Goal: Transaction & Acquisition: Obtain resource

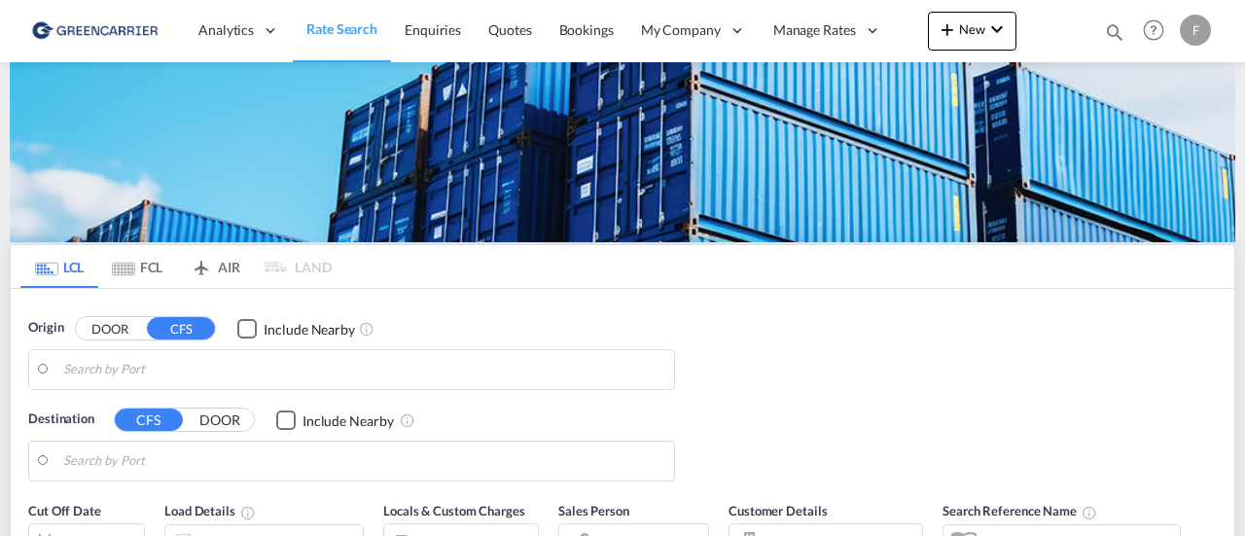
type input "SE-33532, Gnosjö, [GEOGRAPHIC_DATA]"
type input "[GEOGRAPHIC_DATA], AUBNE"
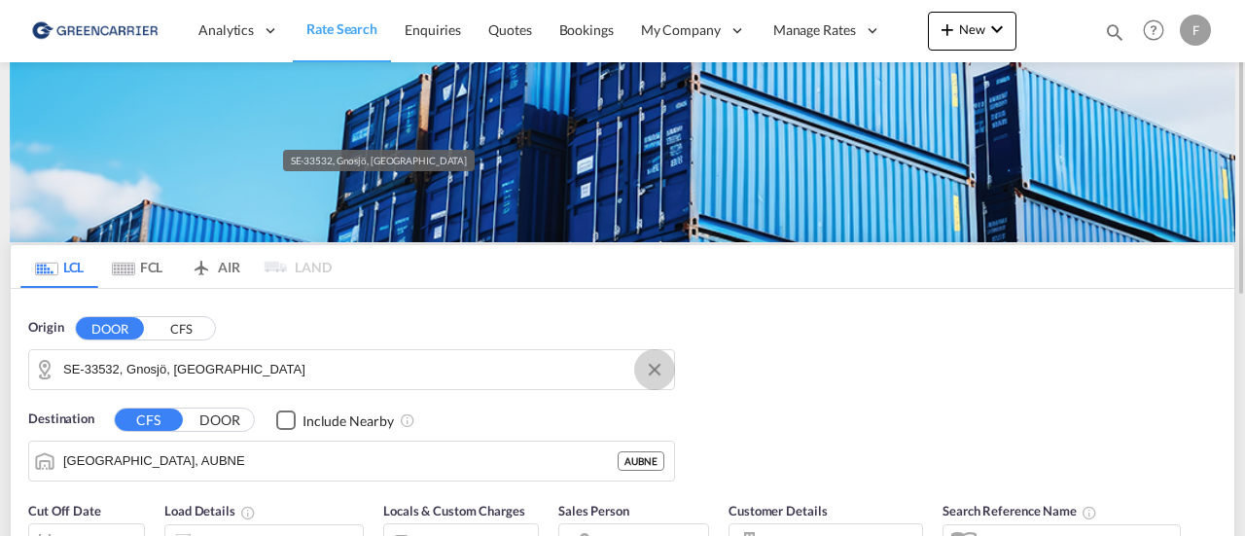
click at [661, 366] on button "Clear Input" at bounding box center [654, 369] width 29 height 29
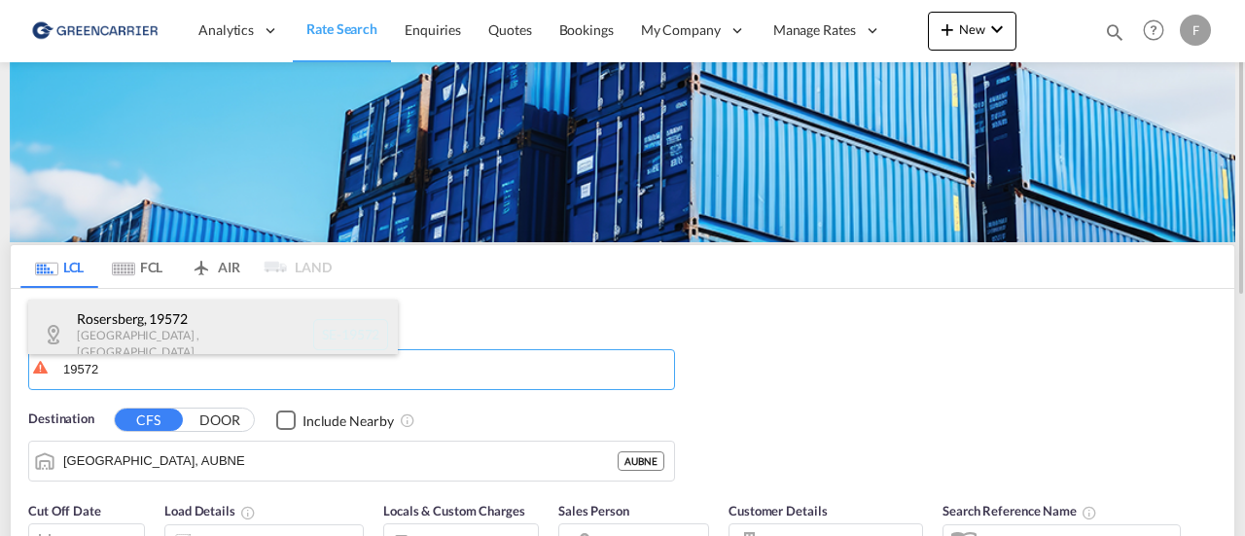
click at [117, 332] on div "Rosersberg , 19572 [GEOGRAPHIC_DATA] , [GEOGRAPHIC_DATA] SE-19572" at bounding box center [213, 335] width 370 height 71
type input "SE-19572, [GEOGRAPHIC_DATA], [GEOGRAPHIC_DATA]"
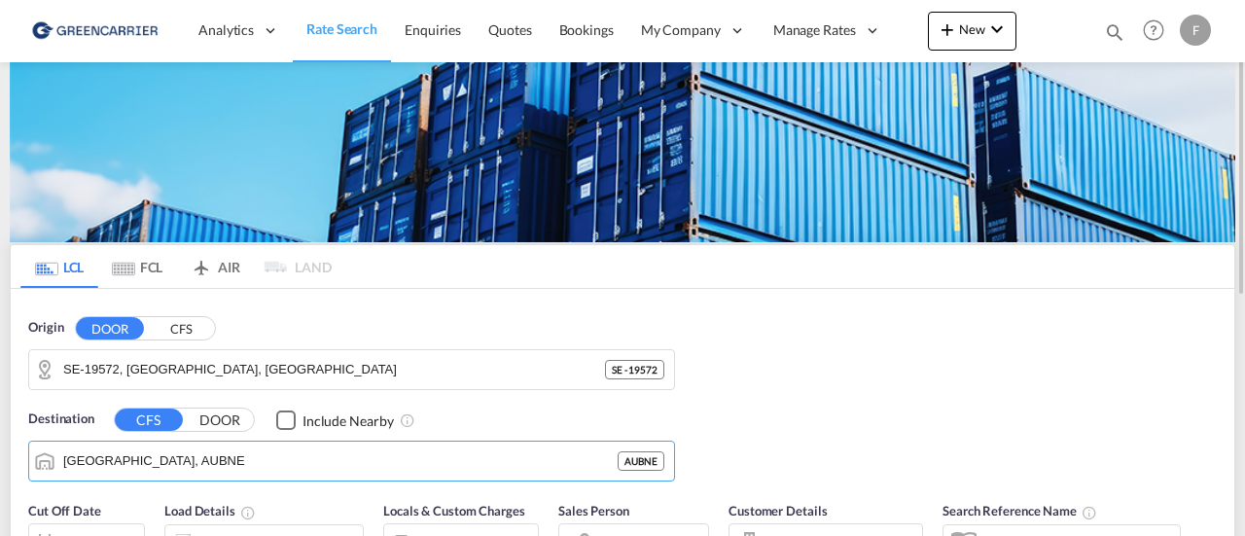
scroll to position [195, 0]
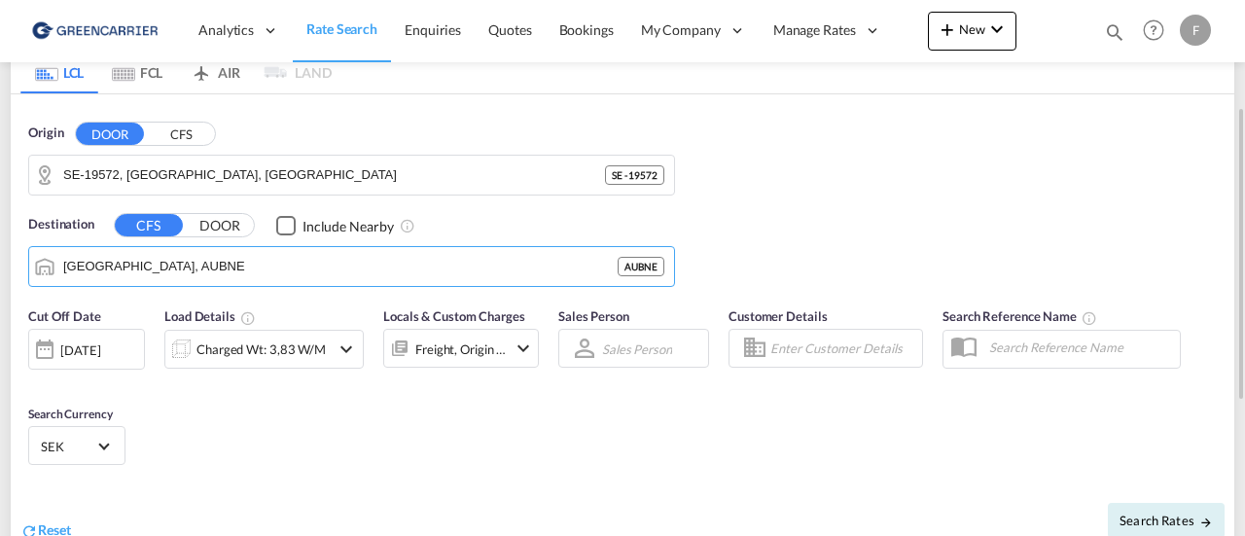
click at [223, 221] on button "DOOR" at bounding box center [220, 225] width 68 height 22
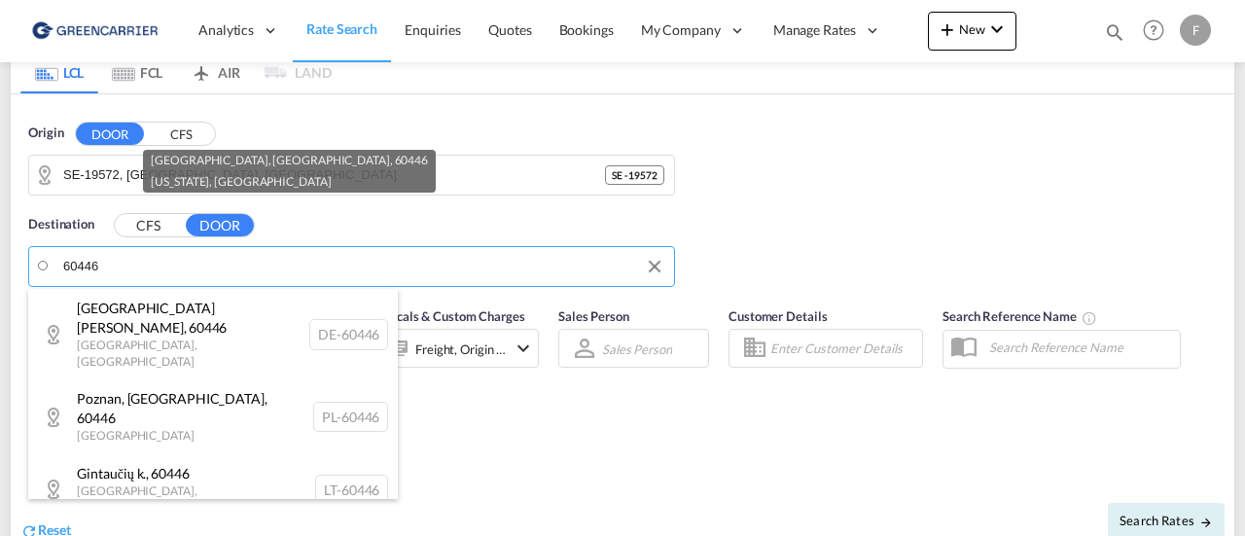
type input "US-60446, [GEOGRAPHIC_DATA], [GEOGRAPHIC_DATA], [US_STATE]"
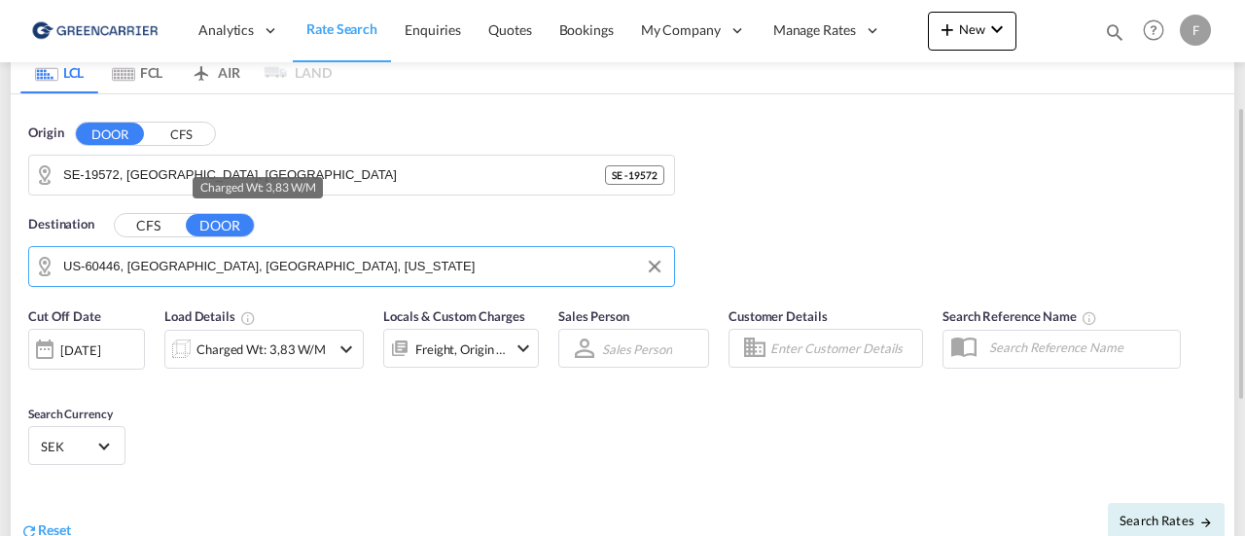
click at [239, 361] on div "Charged Wt: 3,83 W/M" at bounding box center [261, 349] width 129 height 27
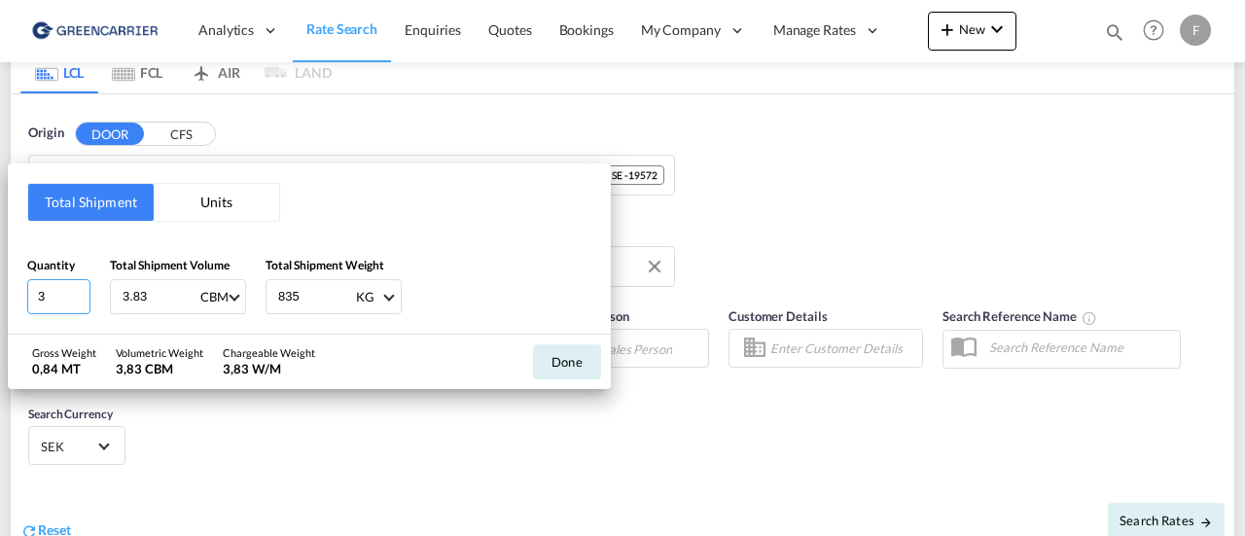
drag, startPoint x: 2, startPoint y: 298, endPoint x: -68, endPoint y: 295, distance: 70.1
click at [0, 295] on html "Analytics Reports Dashboard Rate Search Enquiries Quotes" at bounding box center [622, 268] width 1245 height 536
type input "2"
type input "3"
type input "1.73"
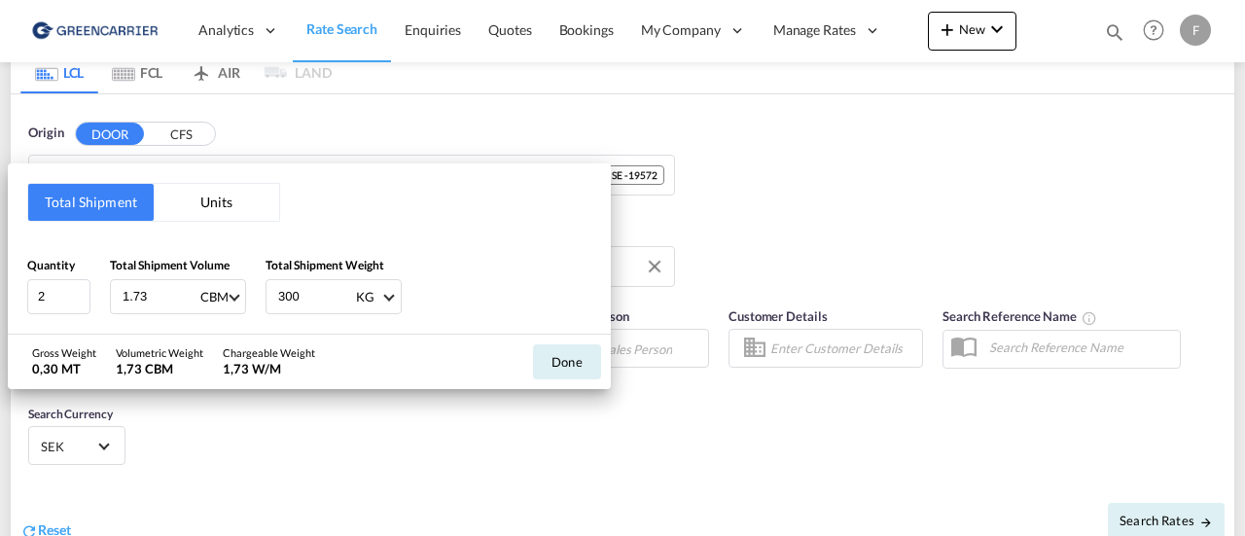
type input "300"
click at [574, 361] on button "Done" at bounding box center [567, 361] width 68 height 35
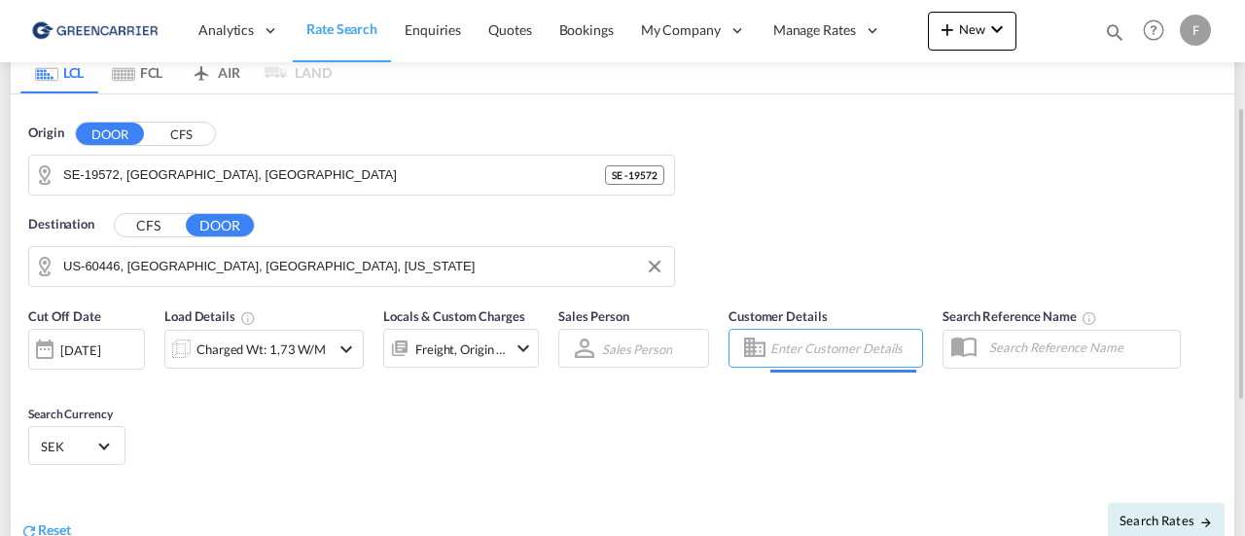
click at [809, 343] on input "Enter Customer Details" at bounding box center [844, 348] width 146 height 29
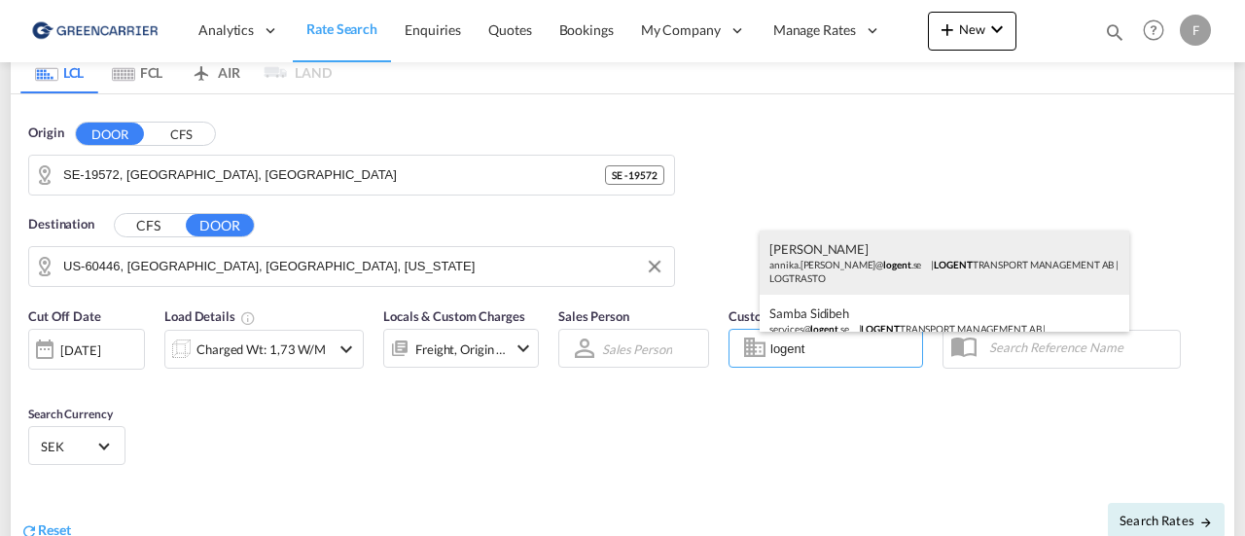
scroll to position [27, 0]
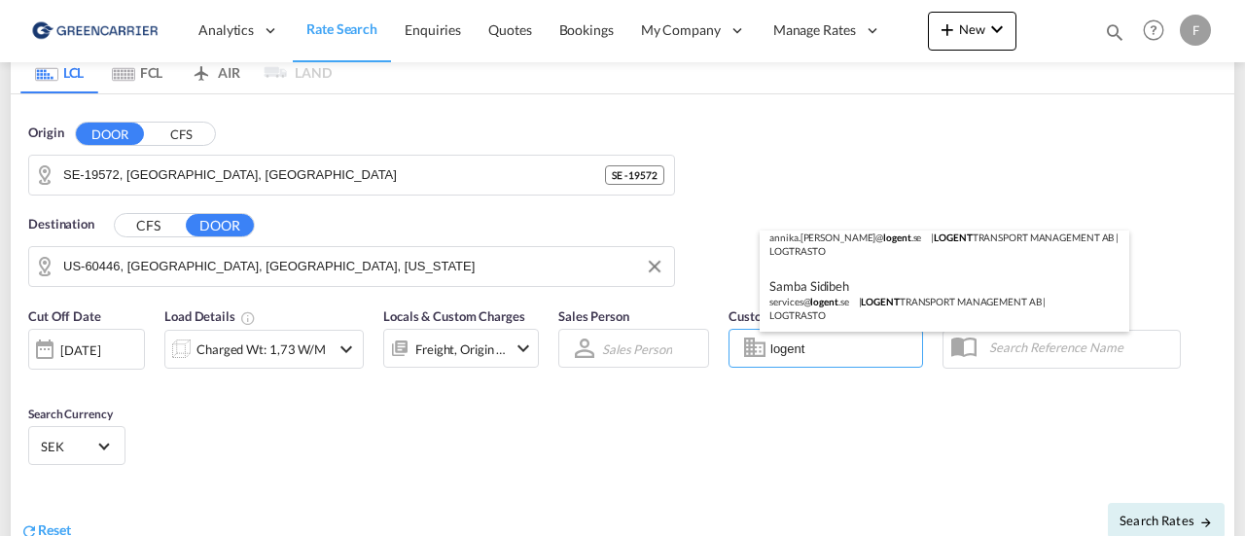
type input "logent"
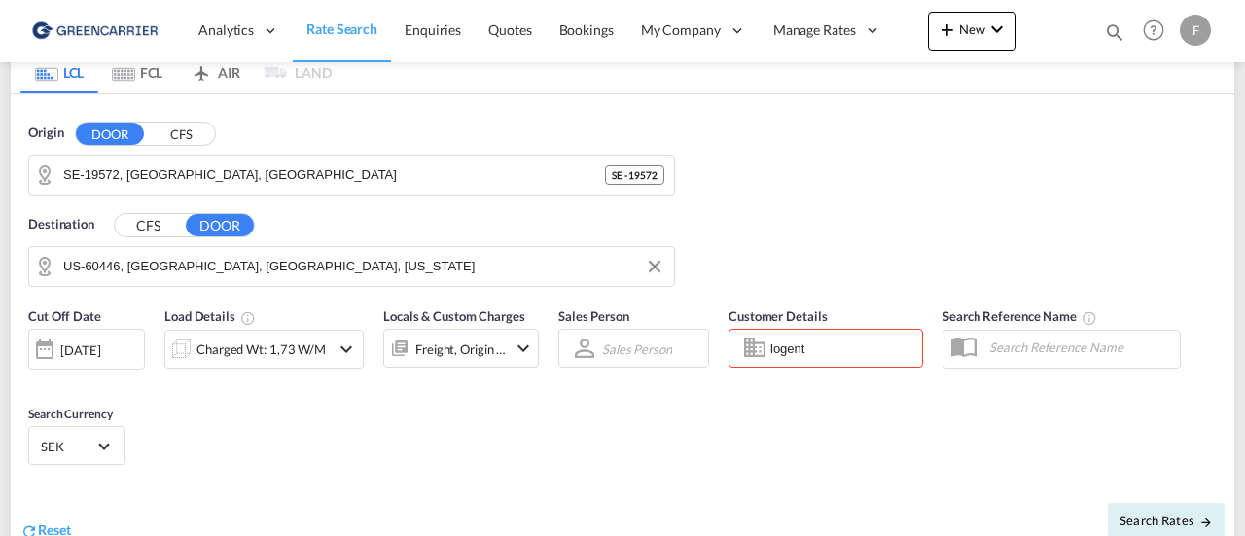
click at [181, 131] on button "CFS" at bounding box center [181, 134] width 68 height 22
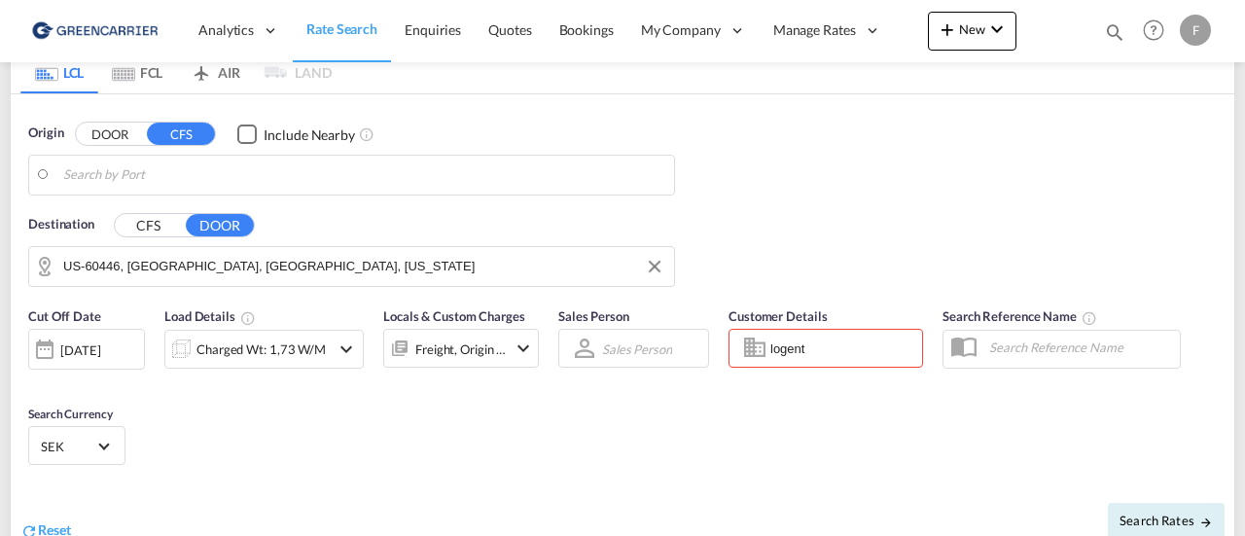
click at [113, 162] on input "Search by Port" at bounding box center [363, 175] width 601 height 29
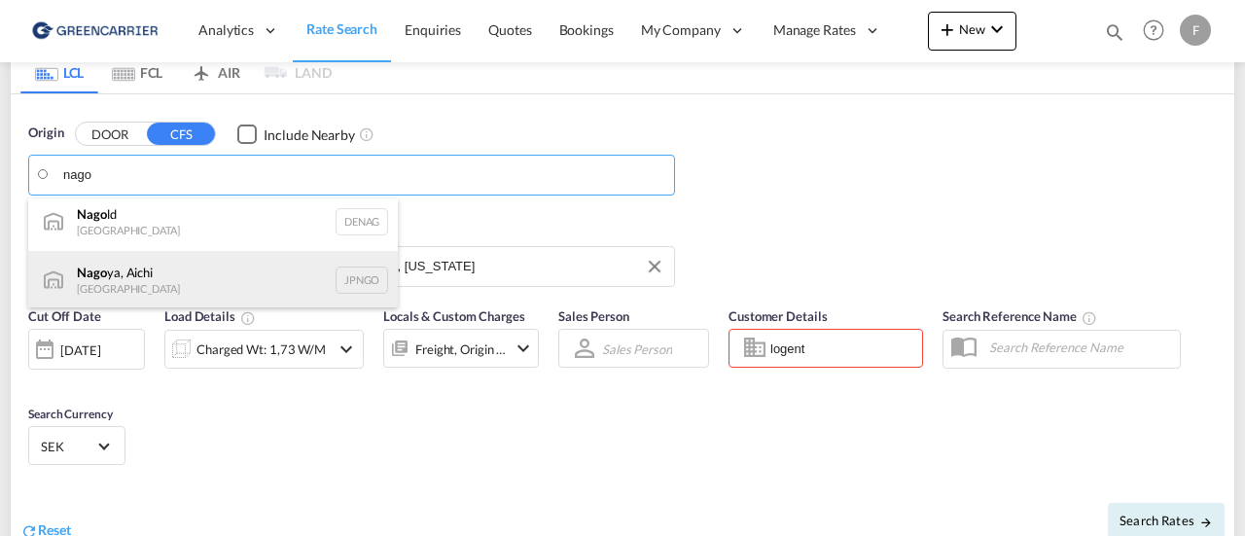
scroll to position [8, 0]
click at [134, 272] on div "Nago ya, Aichi Japan JPNGO" at bounding box center [213, 278] width 370 height 58
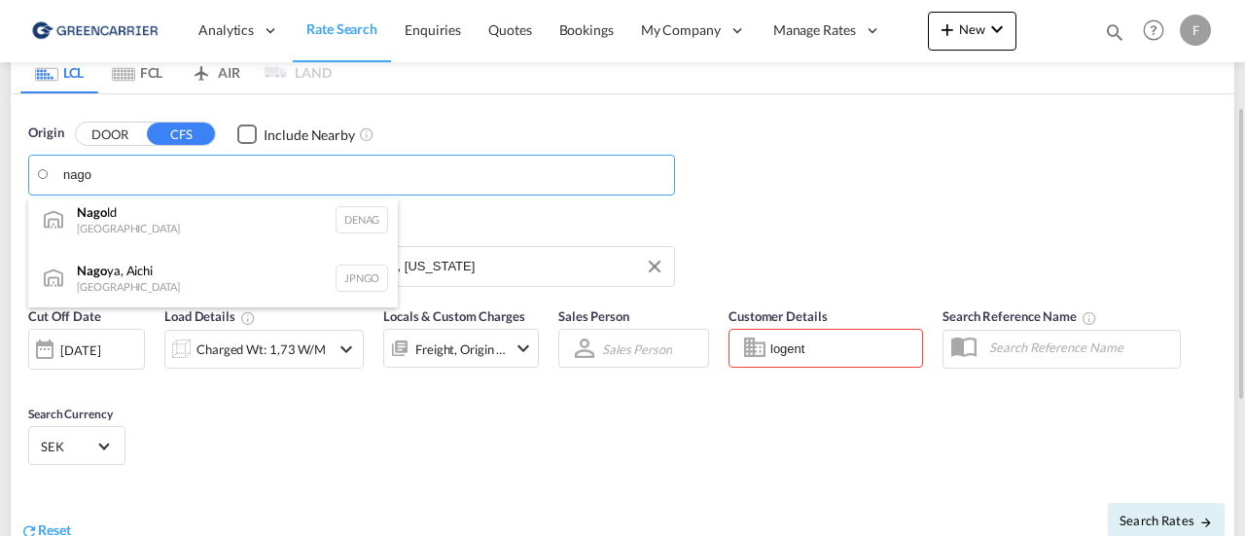
type input "[GEOGRAPHIC_DATA], [GEOGRAPHIC_DATA], [GEOGRAPHIC_DATA]"
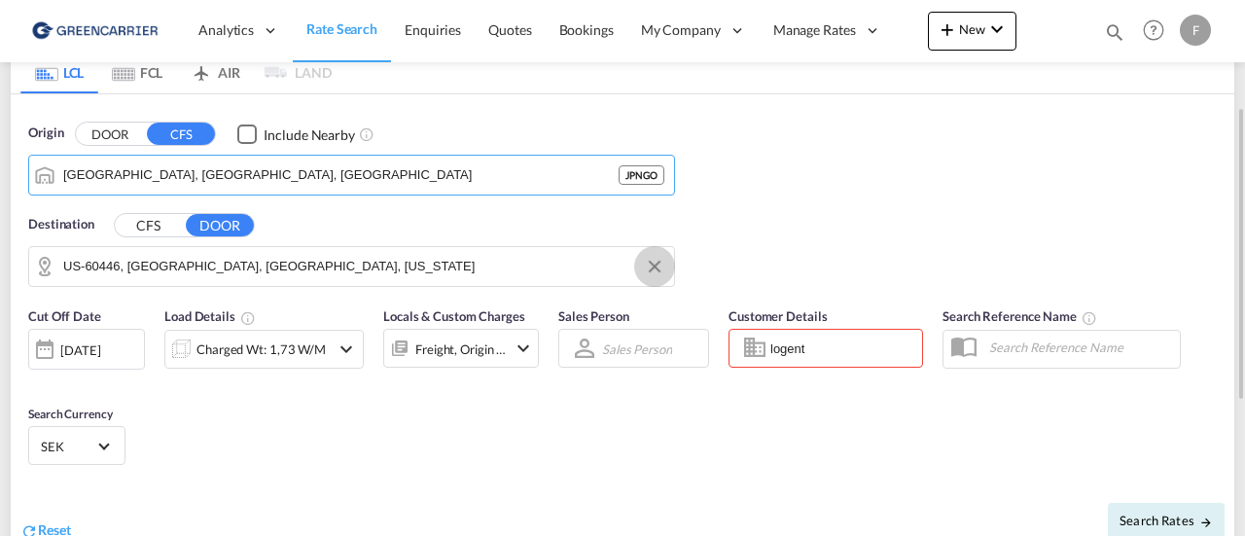
click at [659, 262] on button "Clear Input" at bounding box center [654, 266] width 29 height 29
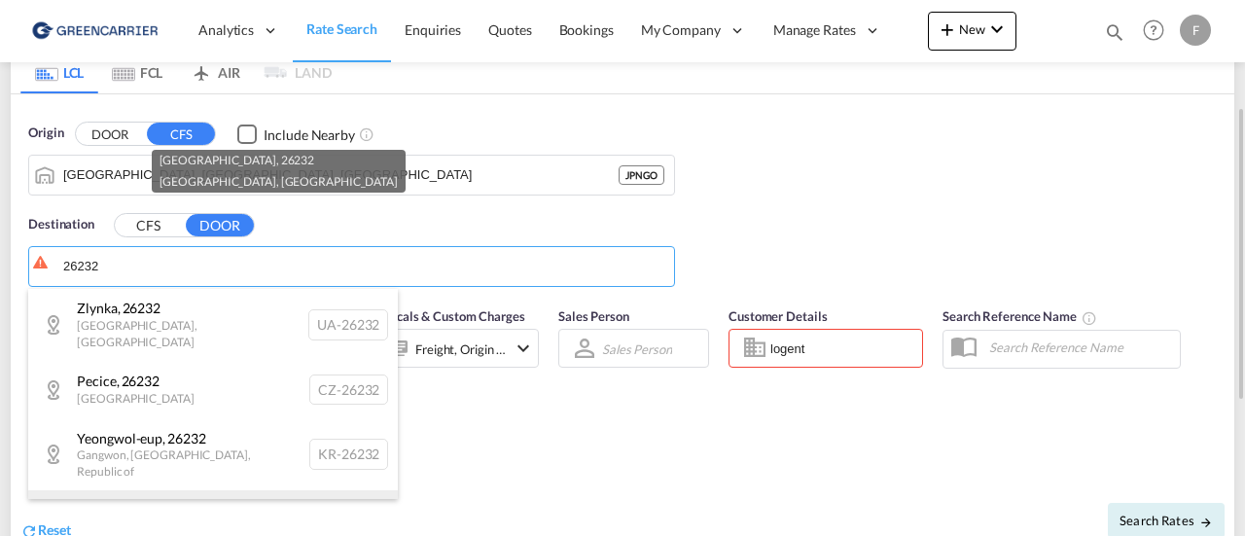
click at [156, 490] on div "[GEOGRAPHIC_DATA] , 26232 [GEOGRAPHIC_DATA] , [GEOGRAPHIC_DATA] SE-26232" at bounding box center [213, 525] width 370 height 71
type input "SE-26232, [GEOGRAPHIC_DATA], [GEOGRAPHIC_DATA]"
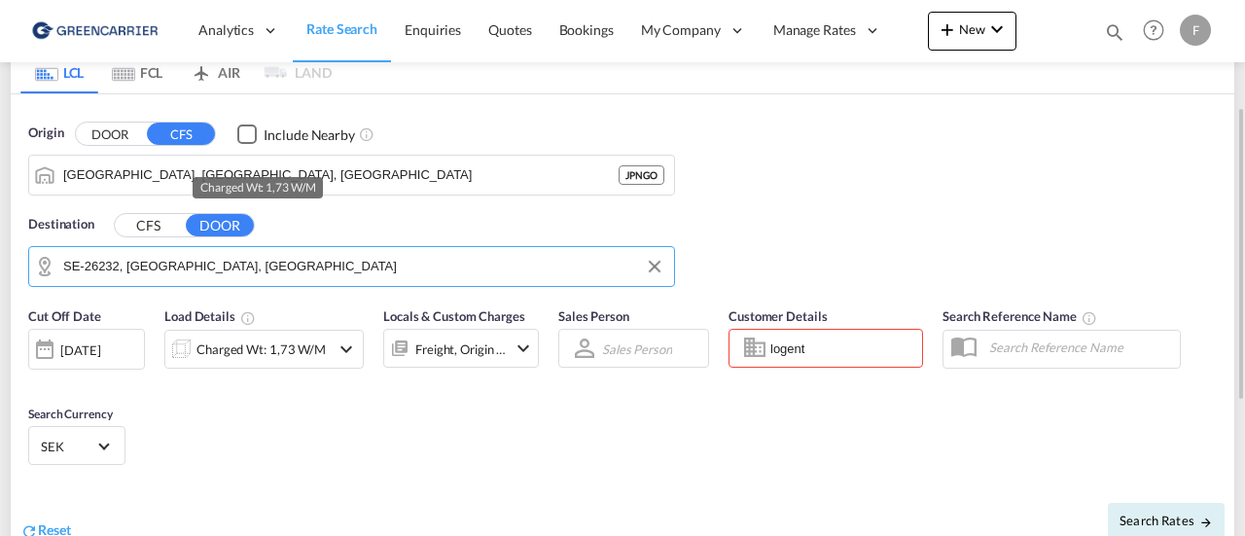
click at [281, 349] on div "Charged Wt: 1,73 W/M" at bounding box center [261, 349] width 129 height 27
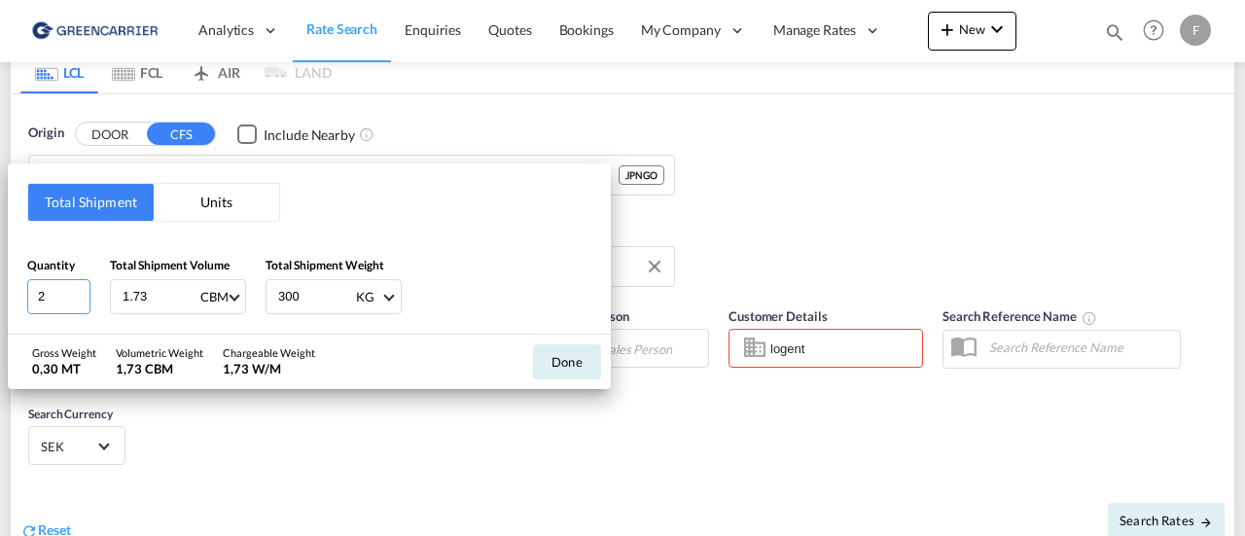
drag, startPoint x: 54, startPoint y: 297, endPoint x: -47, endPoint y: 299, distance: 100.2
click at [0, 299] on html "Analytics Reports Dashboard Rate Search Enquiries Quotes" at bounding box center [622, 268] width 1245 height 536
type input "1"
drag, startPoint x: 1199, startPoint y: 433, endPoint x: 996, endPoint y: 409, distance: 203.8
click at [1199, 433] on div "Total Shipment Units Quantity 1 Total Shipment Volume 1.73 CBM CBM CFT Total Sh…" at bounding box center [622, 268] width 1245 height 536
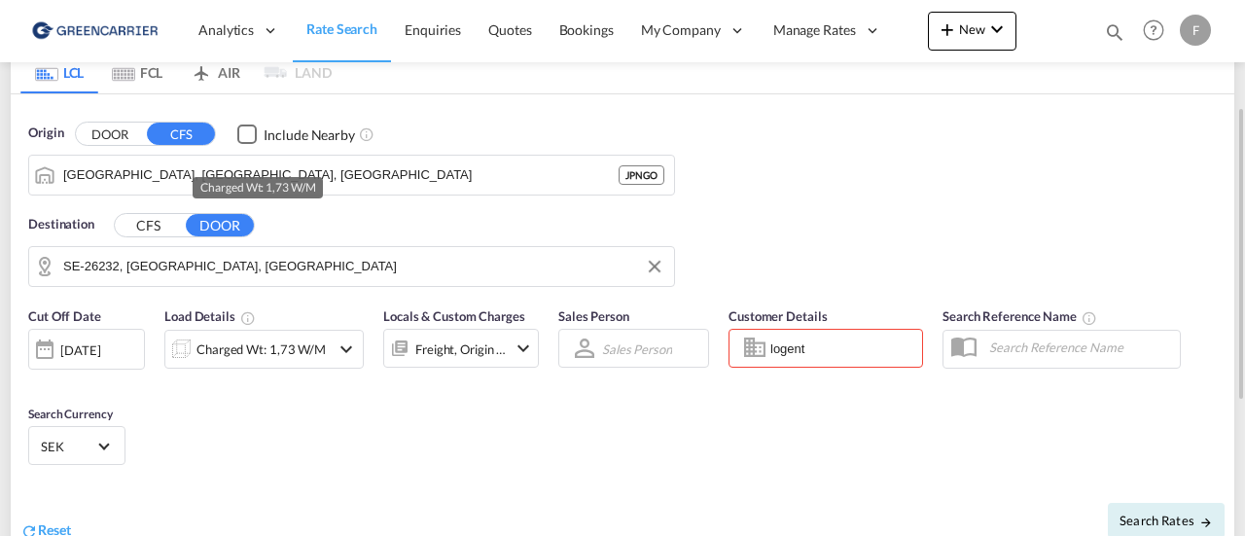
click at [254, 339] on div "Charged Wt: 1,73 W/M" at bounding box center [261, 349] width 129 height 27
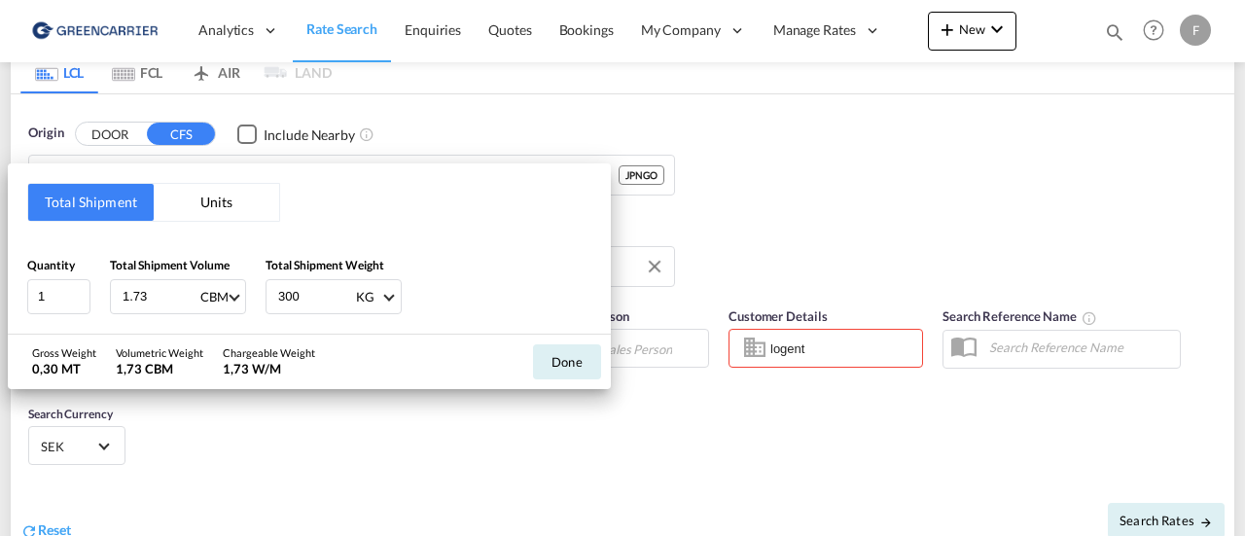
drag, startPoint x: 146, startPoint y: 303, endPoint x: -84, endPoint y: 295, distance: 229.7
click at [0, 295] on html "Analytics Reports Dashboard Rate Search Enquiries Quotes" at bounding box center [622, 268] width 1245 height 536
type input "1.44"
type input "250"
click at [564, 360] on button "Done" at bounding box center [567, 361] width 68 height 35
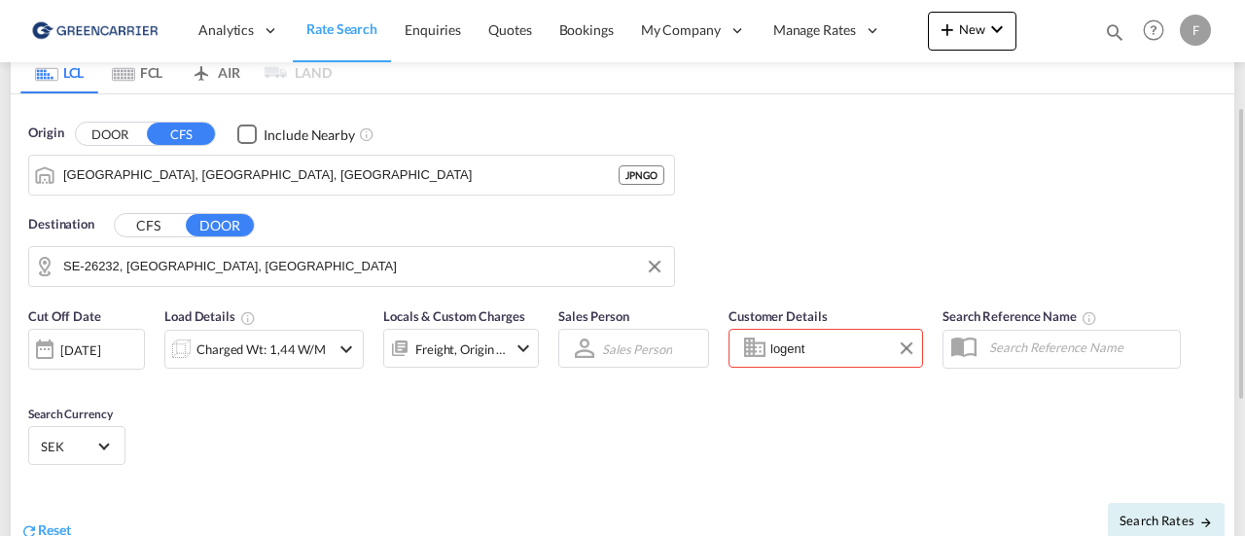
click at [834, 348] on body "Analytics Reports Dashboard Rate Search Enquiries Quotes Bookings" at bounding box center [622, 268] width 1245 height 536
drag, startPoint x: 841, startPoint y: 345, endPoint x: 671, endPoint y: 346, distance: 169.3
click at [674, 346] on div "Cut Off Date [DATE] [DATE] Load Details Charged Wt: 1,44 W/M Locals & Custom Ch…" at bounding box center [623, 390] width 1224 height 186
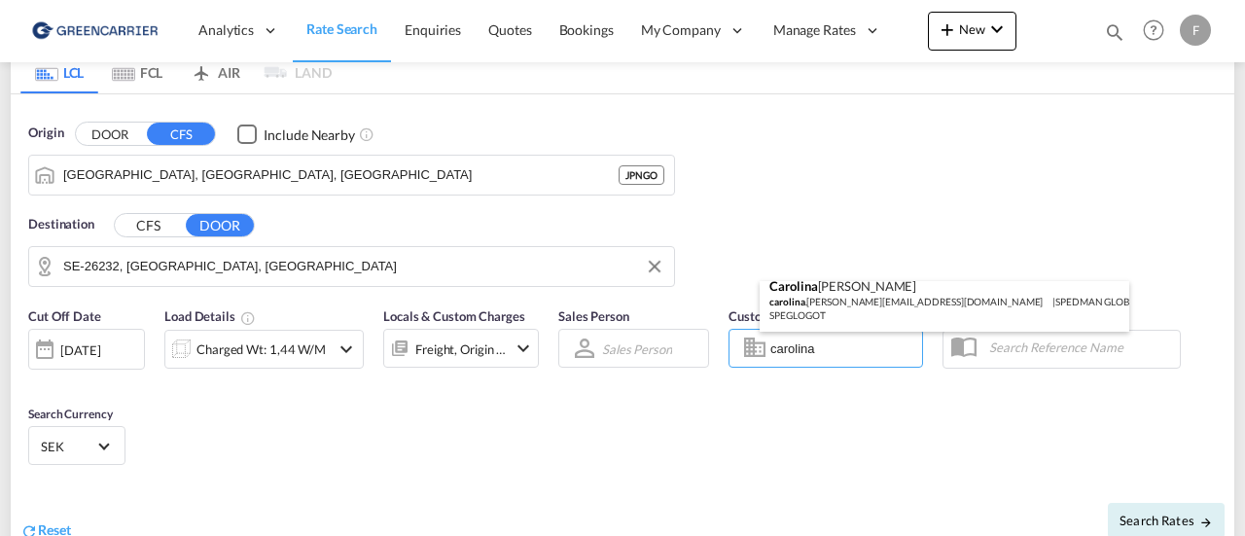
scroll to position [14, 0]
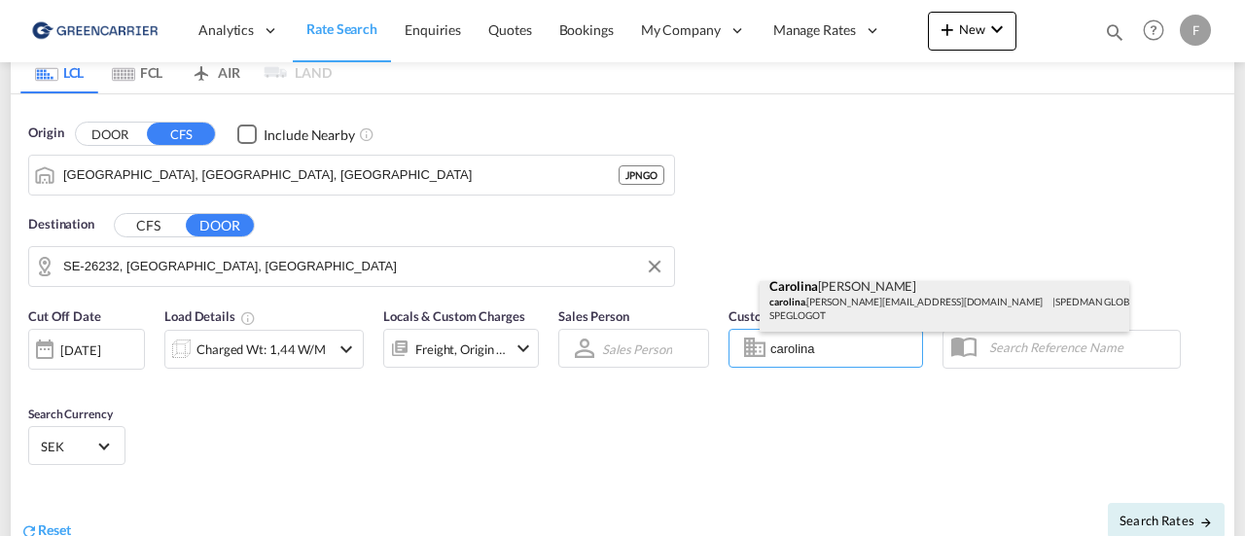
click at [835, 288] on div "[PERSON_NAME] carolina .[PERSON_NAME][EMAIL_ADDRESS][DOMAIN_NAME] | SPEDMAN GLO…" at bounding box center [945, 300] width 370 height 64
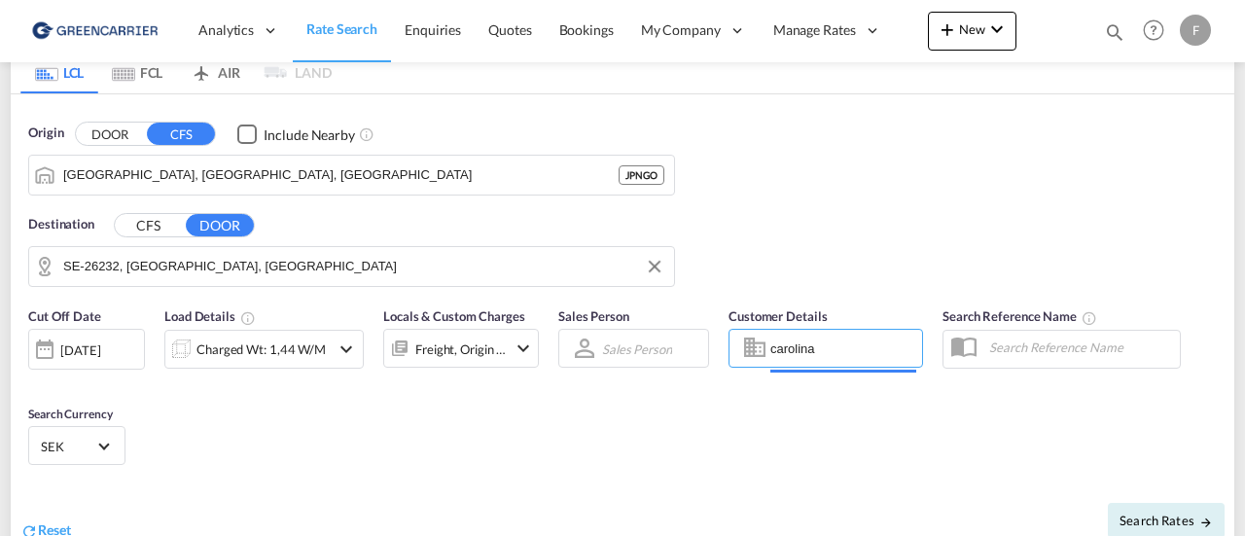
type input "SPEDMAN GLOBAL LOGISTICS AB, [PERSON_NAME], [EMAIL_ADDRESS][PERSON_NAME][DOMAIN…"
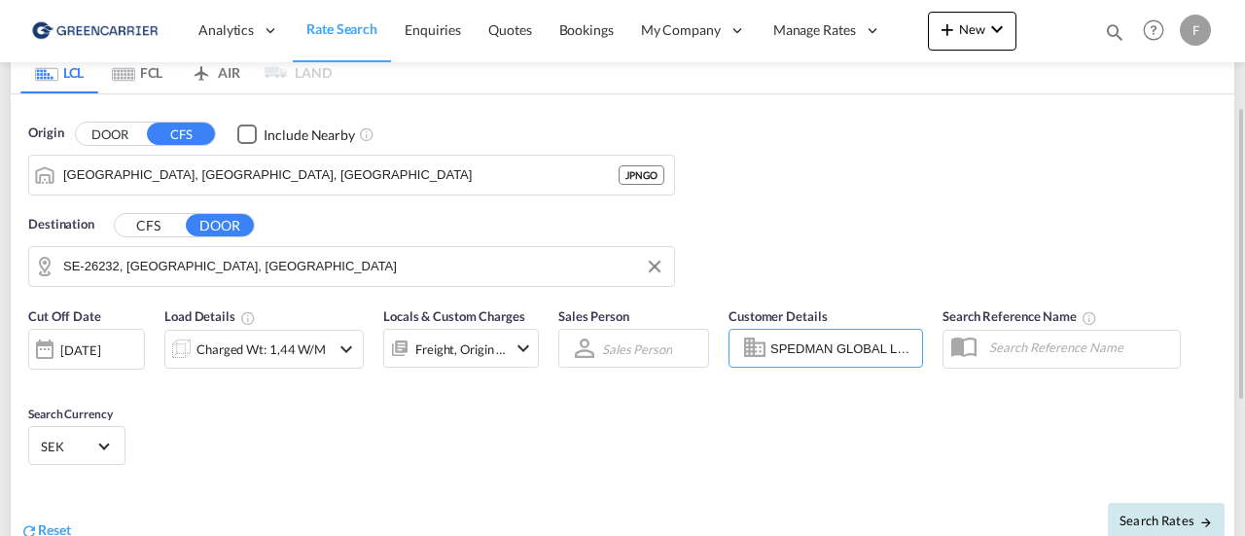
click at [1137, 513] on span "Search Rates" at bounding box center [1166, 521] width 93 height 16
type input "JPNGO to 26232 / [DATE]"
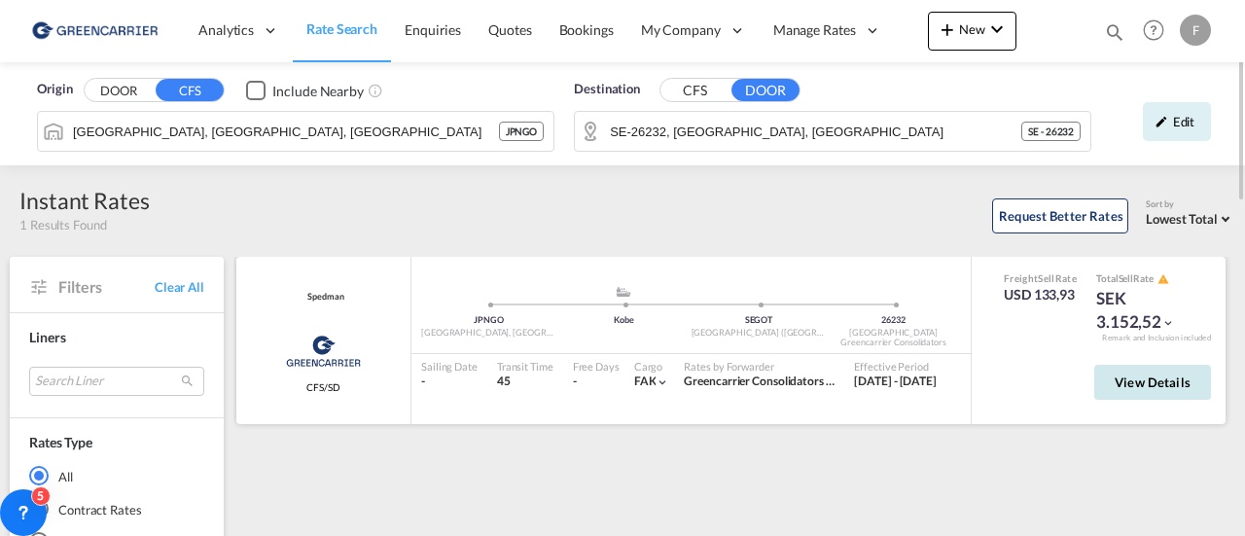
click at [1138, 378] on span "View Details" at bounding box center [1153, 383] width 76 height 16
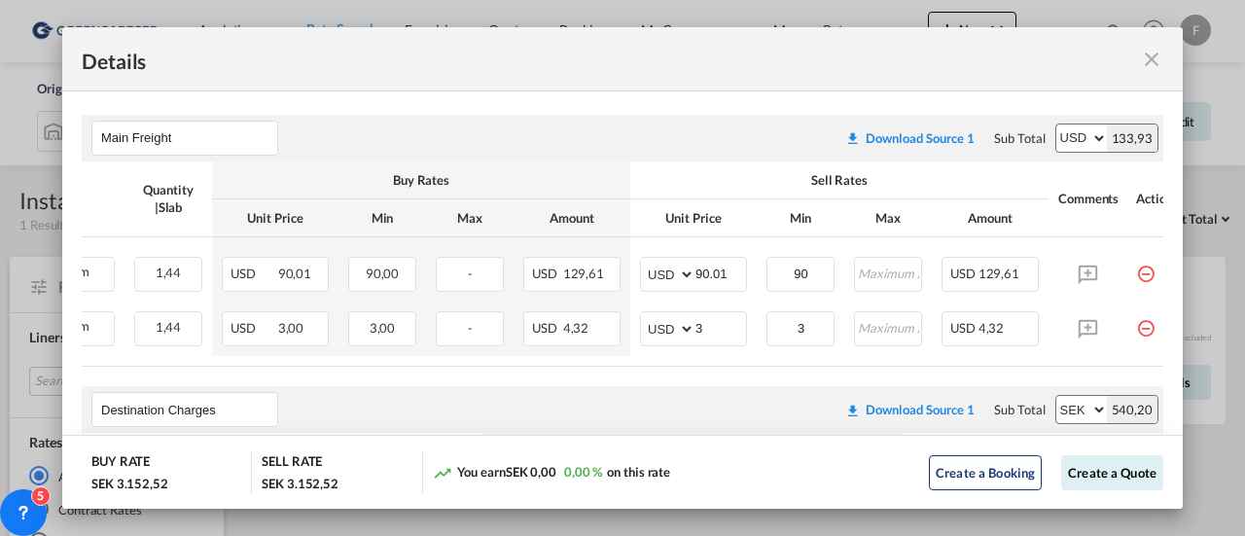
scroll to position [0, 313]
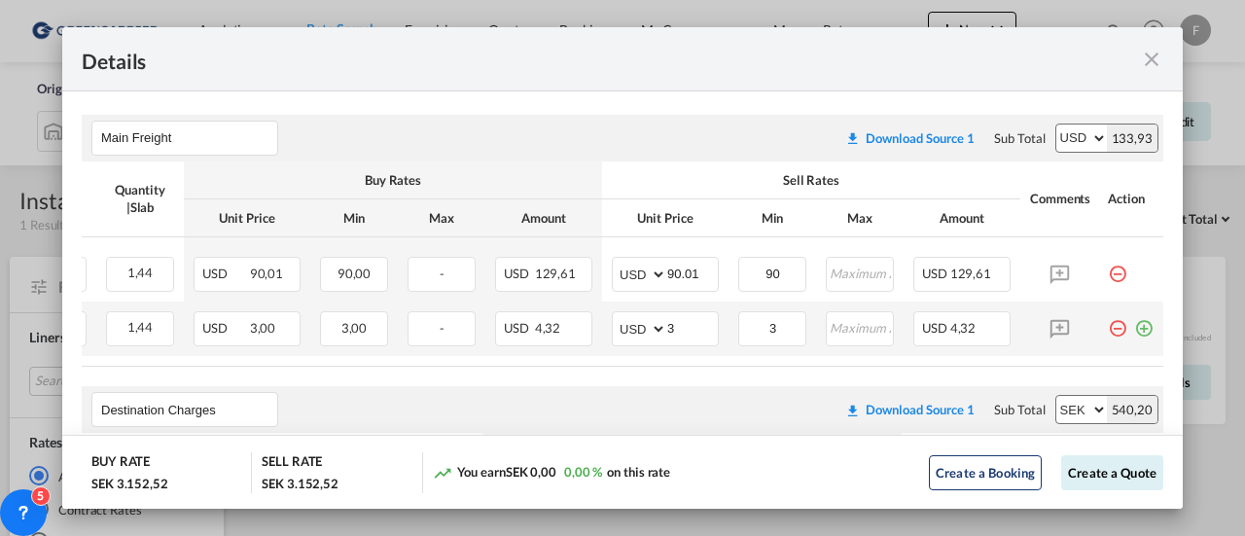
click at [1134, 320] on md-icon "icon-plus-circle-outline green-400-fg" at bounding box center [1143, 320] width 19 height 19
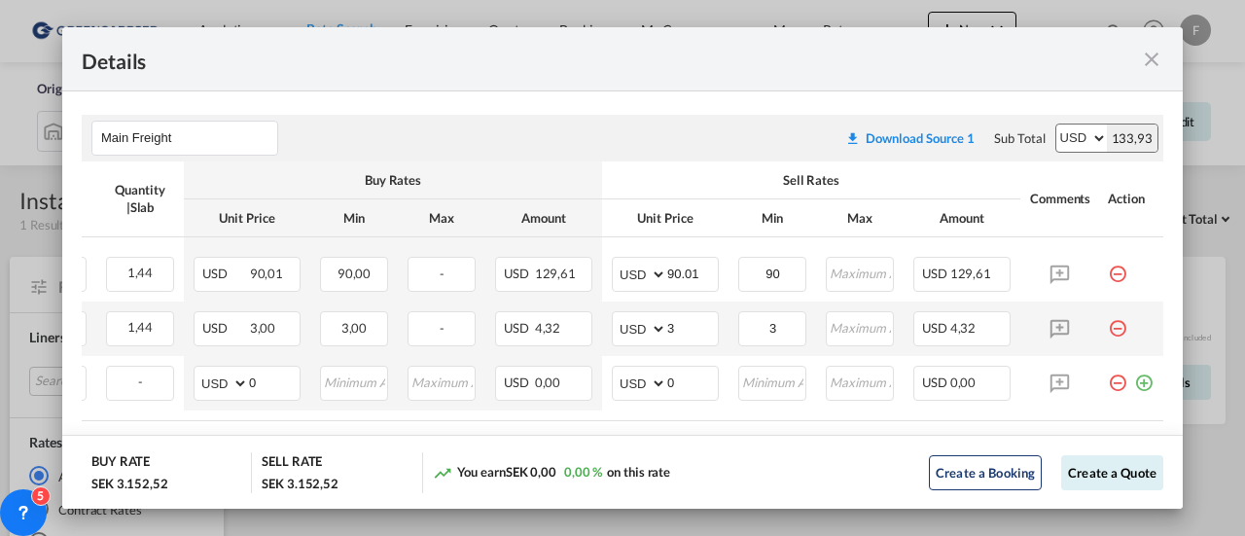
scroll to position [0, 0]
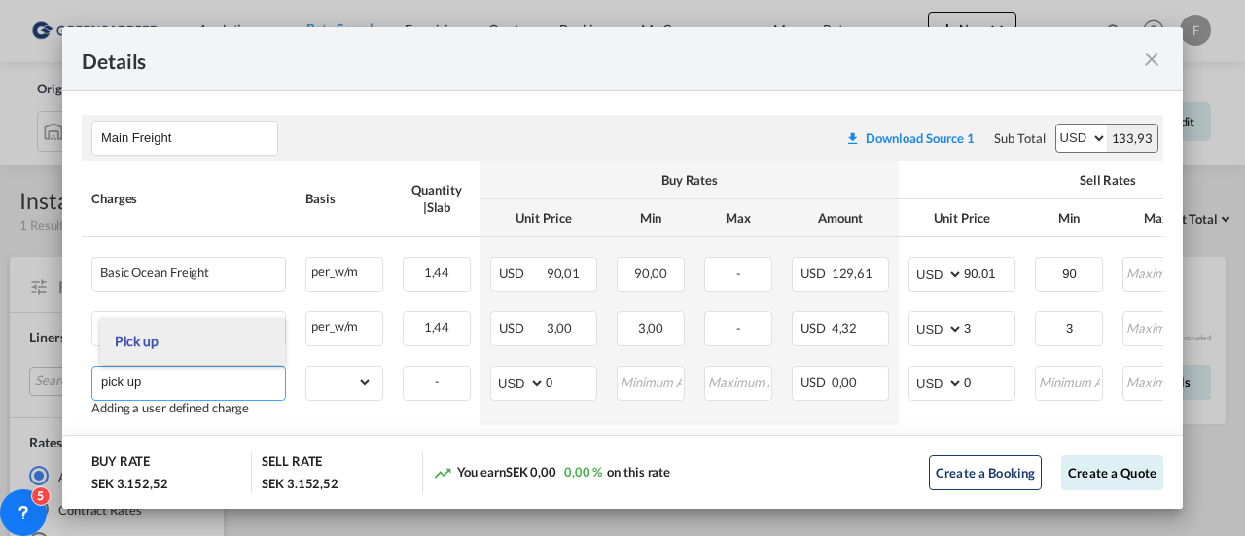
click at [196, 353] on li "Pick up" at bounding box center [193, 341] width 186 height 47
type input "Pick up"
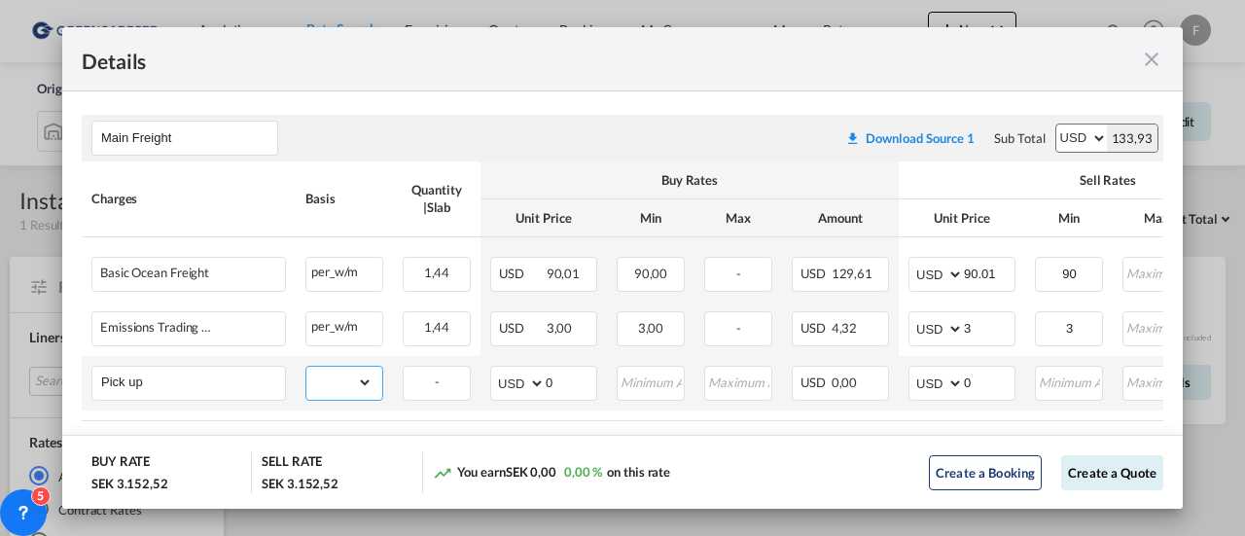
click at [340, 386] on select "gross_weight volumetric_weight per_shipment per_bl per_km per_hawb per_kg flat …" at bounding box center [339, 382] width 66 height 31
select select "per_shipment"
click at [306, 367] on select "gross_weight volumetric_weight per_shipment per_bl per_km per_hawb per_kg flat …" at bounding box center [339, 382] width 66 height 31
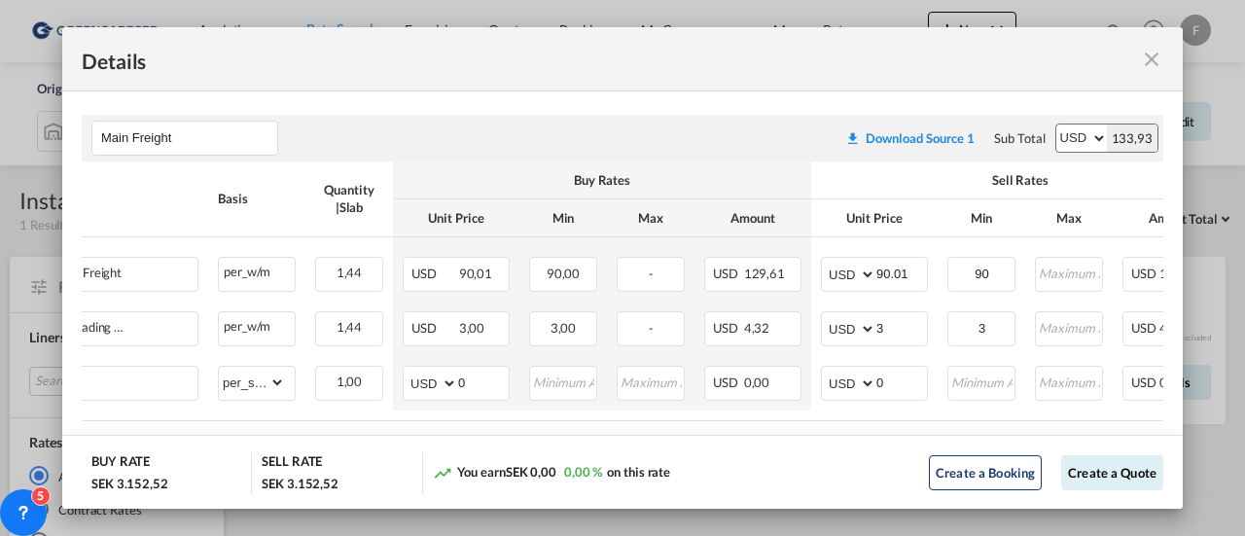
scroll to position [0, 108]
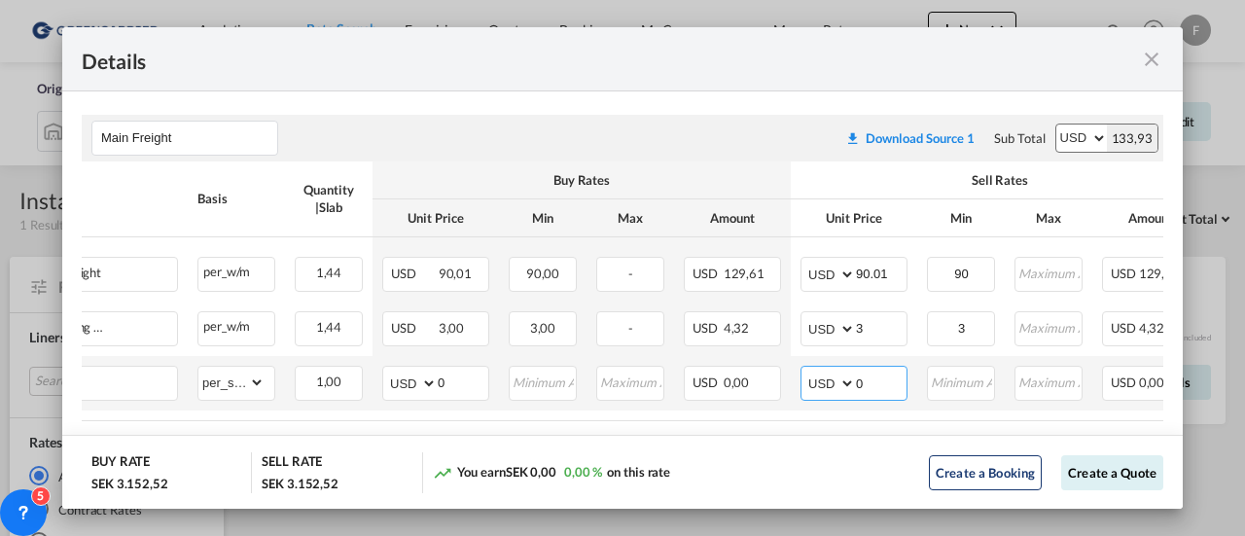
drag, startPoint x: 874, startPoint y: 384, endPoint x: 844, endPoint y: 386, distance: 29.3
click at [844, 386] on md-input-container "AED AFN ALL AMD ANG AOA ARS AUD AWG AZN BAM BBD BDT BGN BHD BIF BMD BND [PERSON…" at bounding box center [854, 383] width 107 height 35
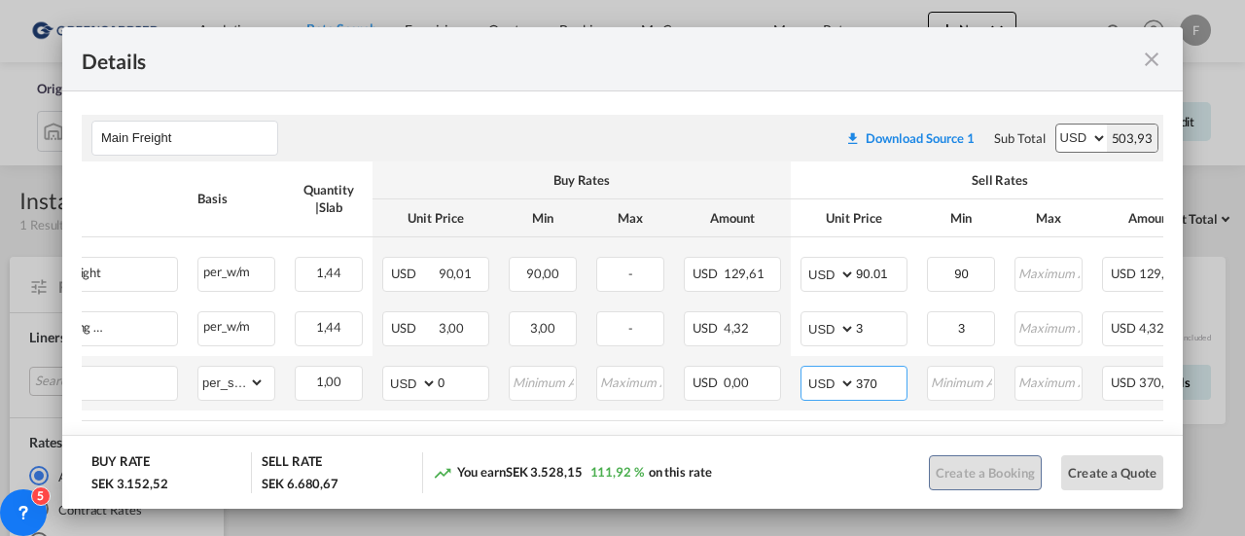
type input "370"
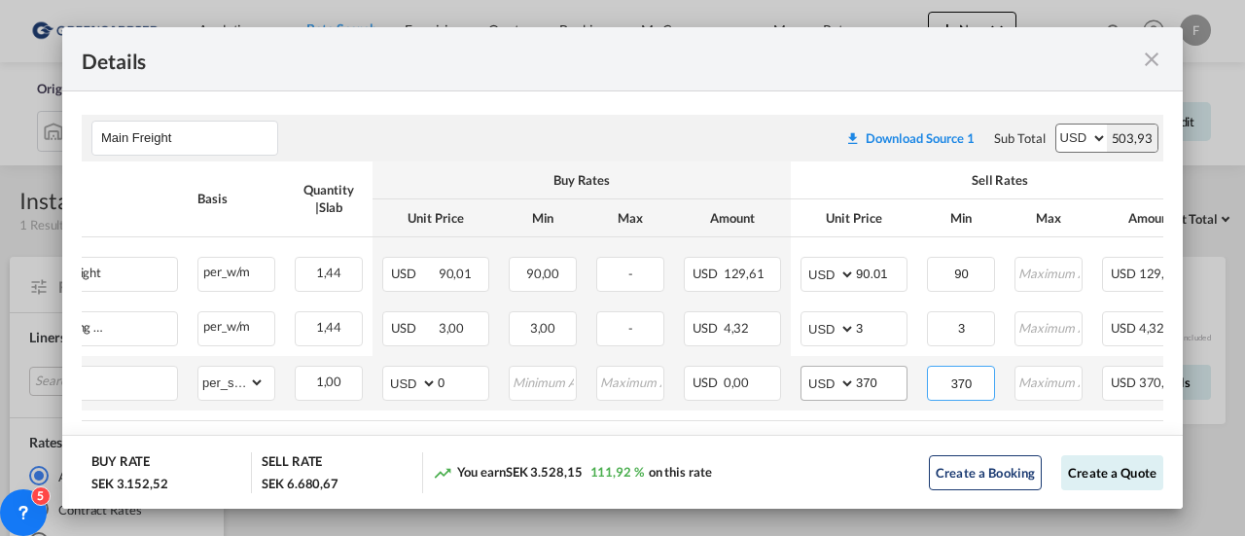
type input "370"
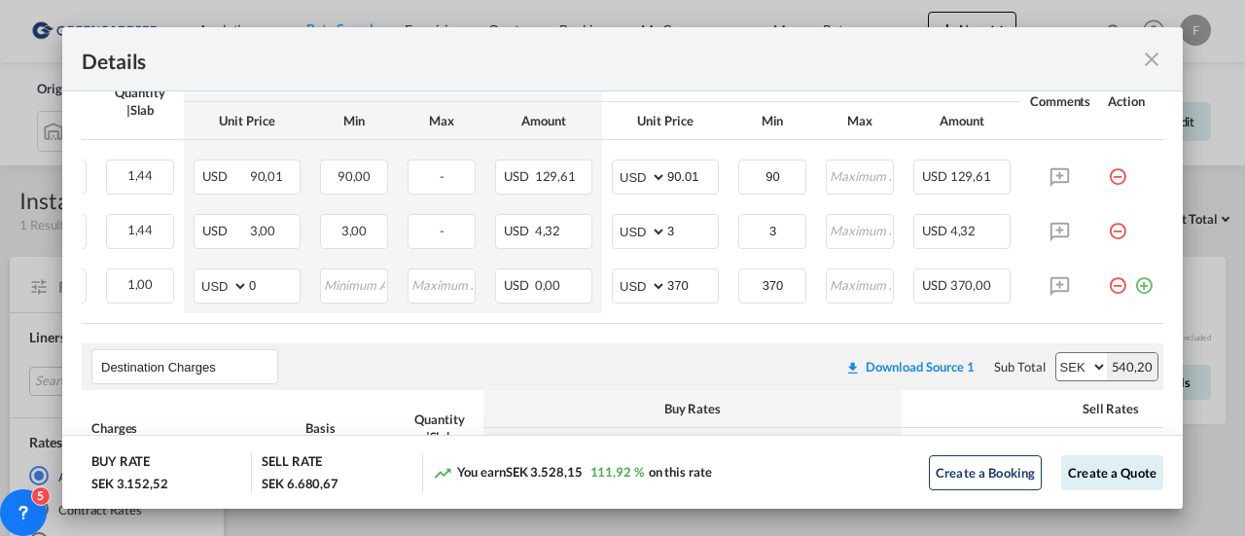
scroll to position [0, 313]
click at [1134, 285] on md-icon "icon-plus-circle-outline green-400-fg" at bounding box center [1143, 278] width 19 height 19
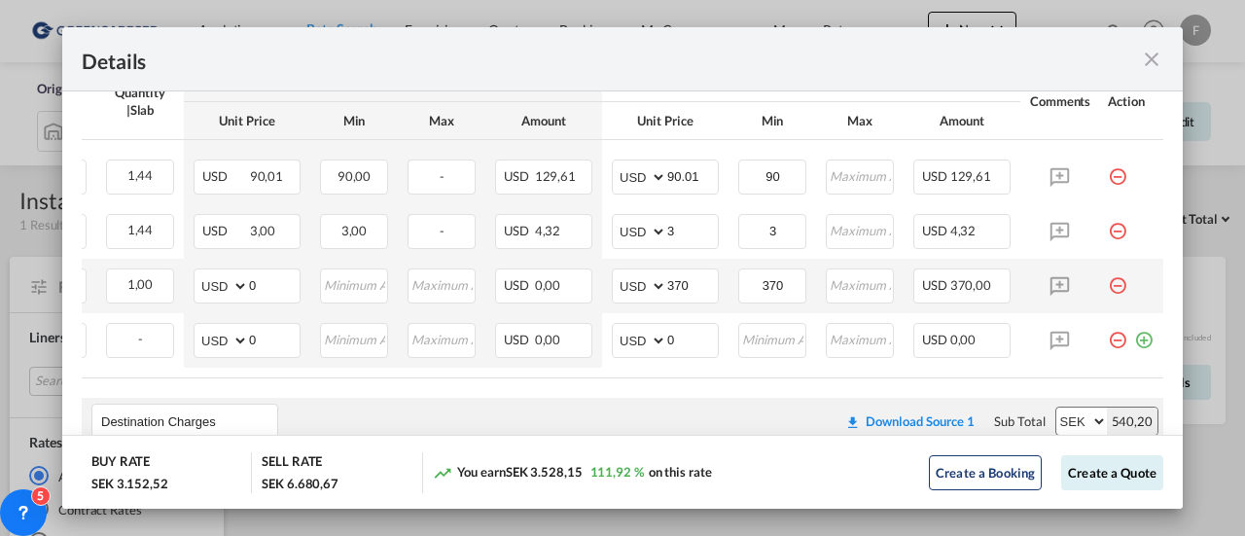
scroll to position [0, 0]
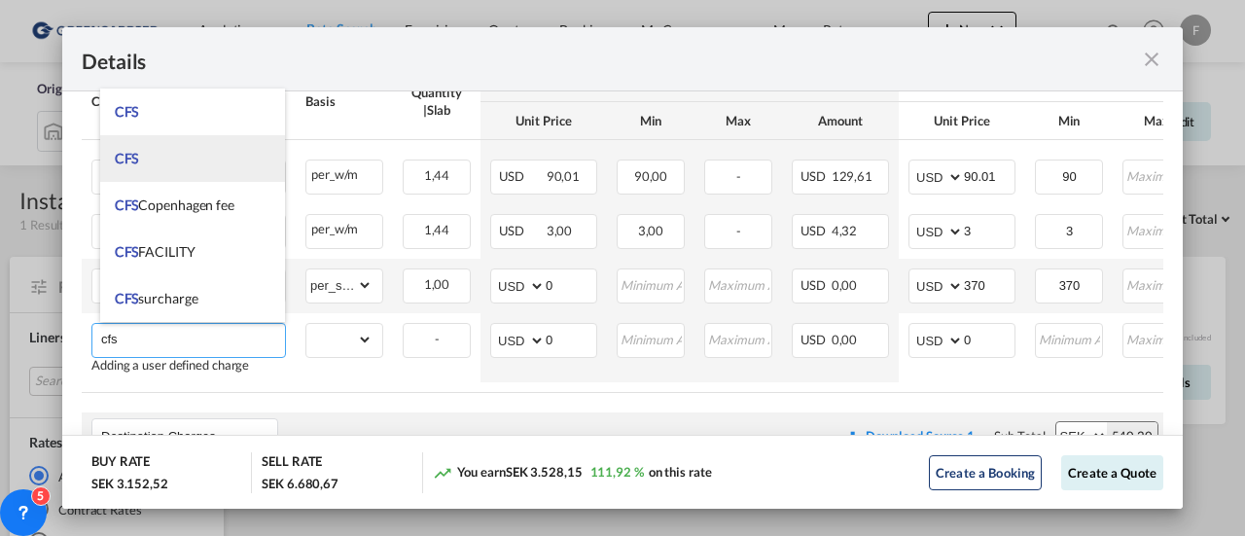
click at [156, 164] on li "CFS" at bounding box center [193, 158] width 186 height 47
type input "CFS"
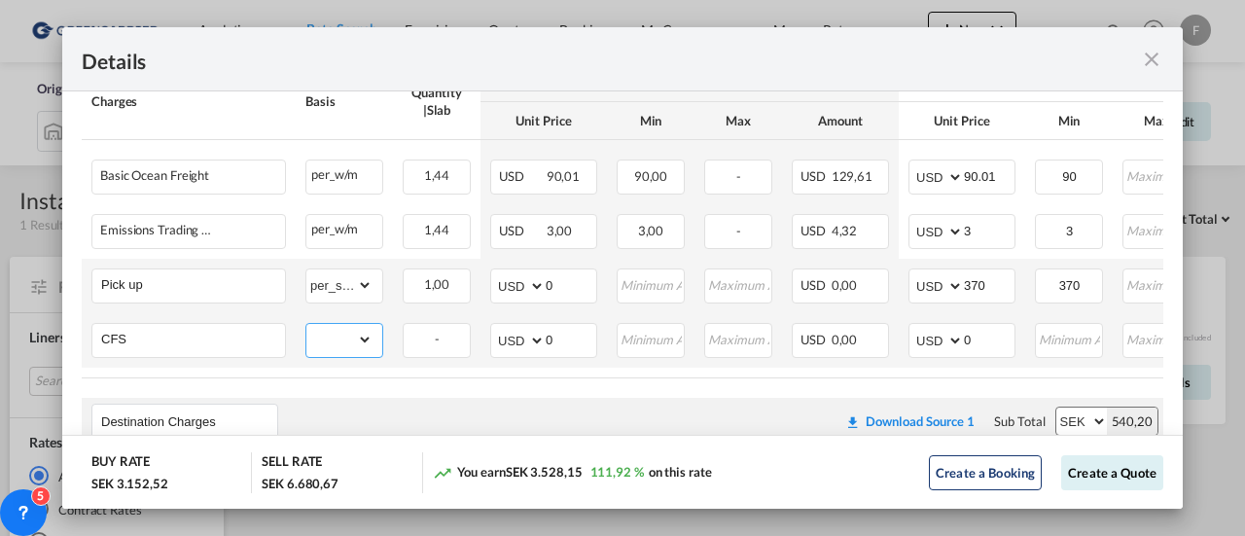
click at [365, 335] on select "gross_weight volumetric_weight per_shipment per_bl per_km per_hawb per_kg flat …" at bounding box center [339, 339] width 66 height 31
select select "per_shipment"
click at [306, 324] on select "gross_weight volumetric_weight per_shipment per_bl per_km per_hawb per_kg flat …" at bounding box center [339, 339] width 66 height 31
drag, startPoint x: 973, startPoint y: 341, endPoint x: 936, endPoint y: 341, distance: 37.0
click at [936, 341] on md-input-container "AED AFN ALL AMD ANG AOA ARS AUD AWG AZN BAM BBD BDT BGN BHD BIF BMD BND [PERSON…" at bounding box center [962, 340] width 107 height 35
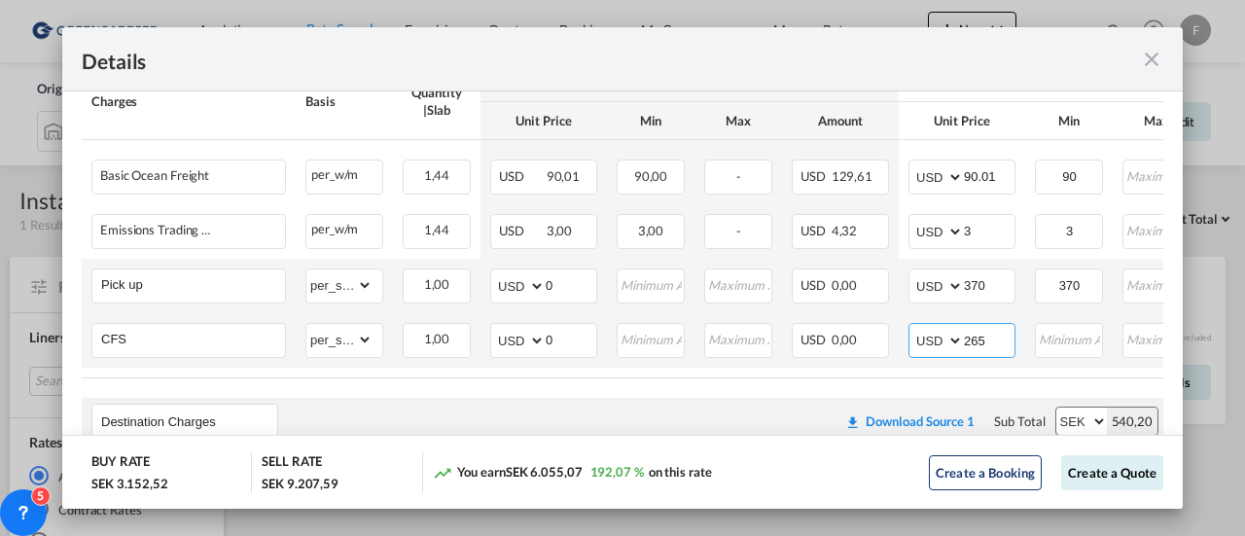
type input "265"
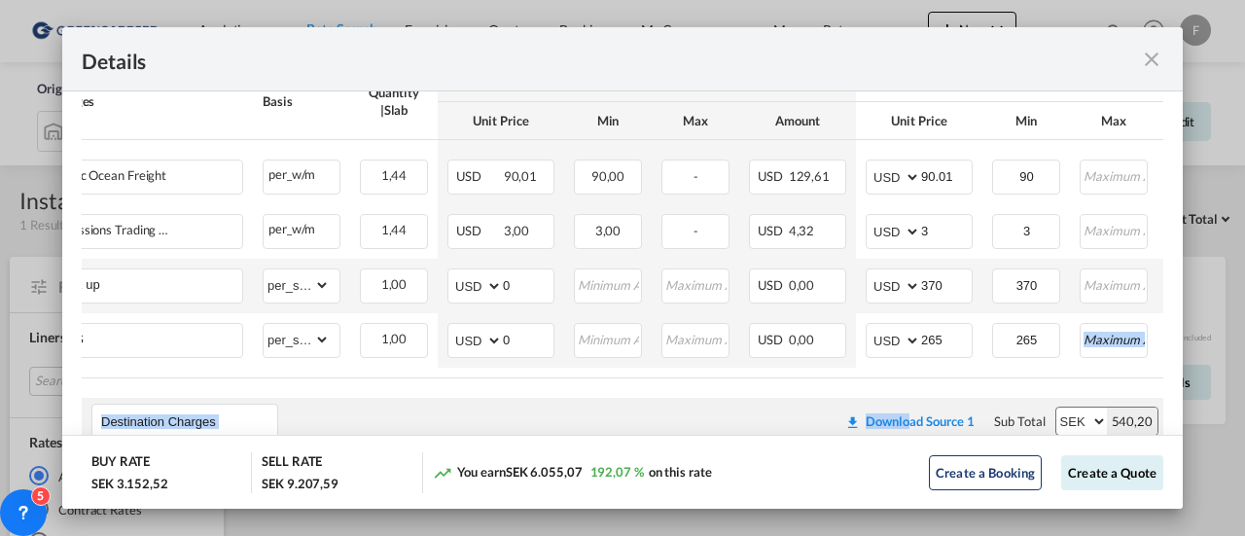
drag, startPoint x: 898, startPoint y: 382, endPoint x: 1025, endPoint y: 369, distance: 128.2
click at [1066, 369] on air-lcl-rate-modification "Main Freight Please enter leg name Leg Name Already Exists Download Source 1 Su…" at bounding box center [623, 538] width 1082 height 1081
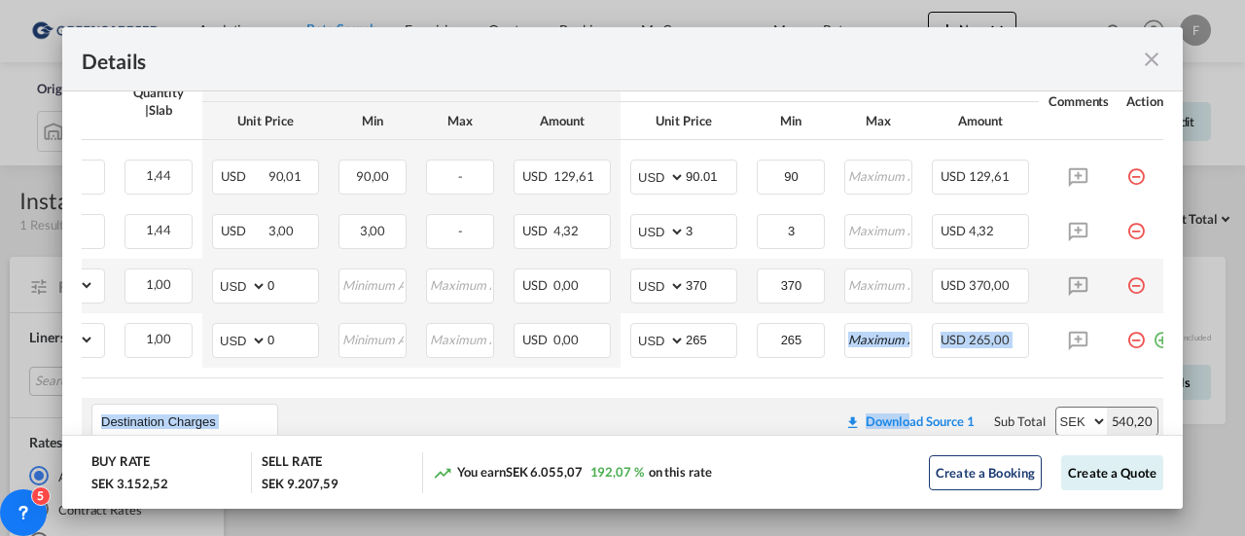
scroll to position [0, 313]
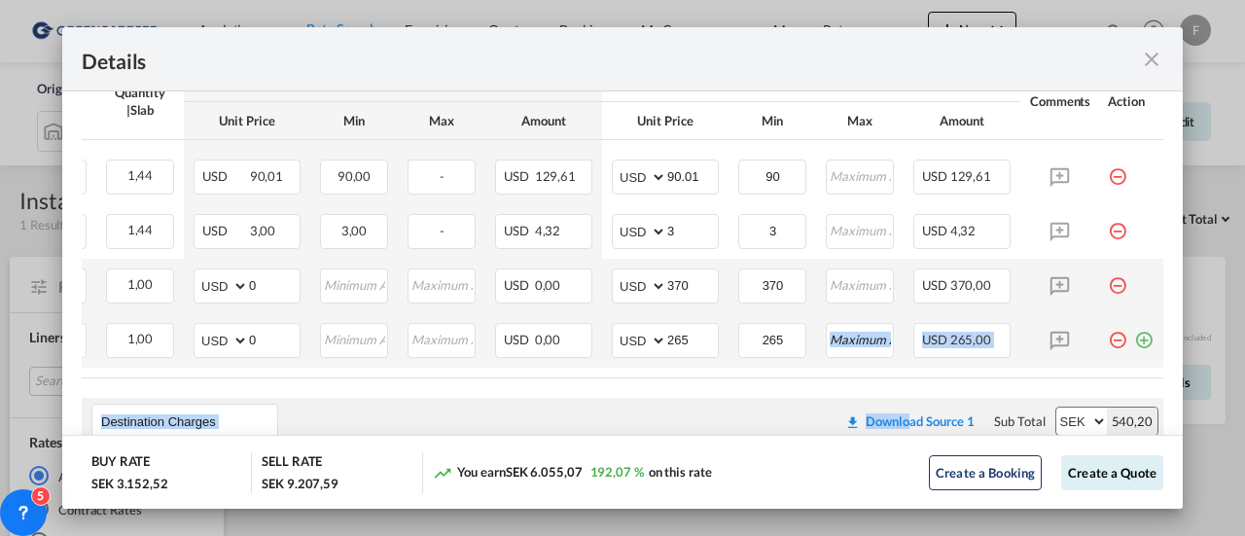
click at [1134, 340] on md-icon "icon-plus-circle-outline green-400-fg" at bounding box center [1143, 332] width 19 height 19
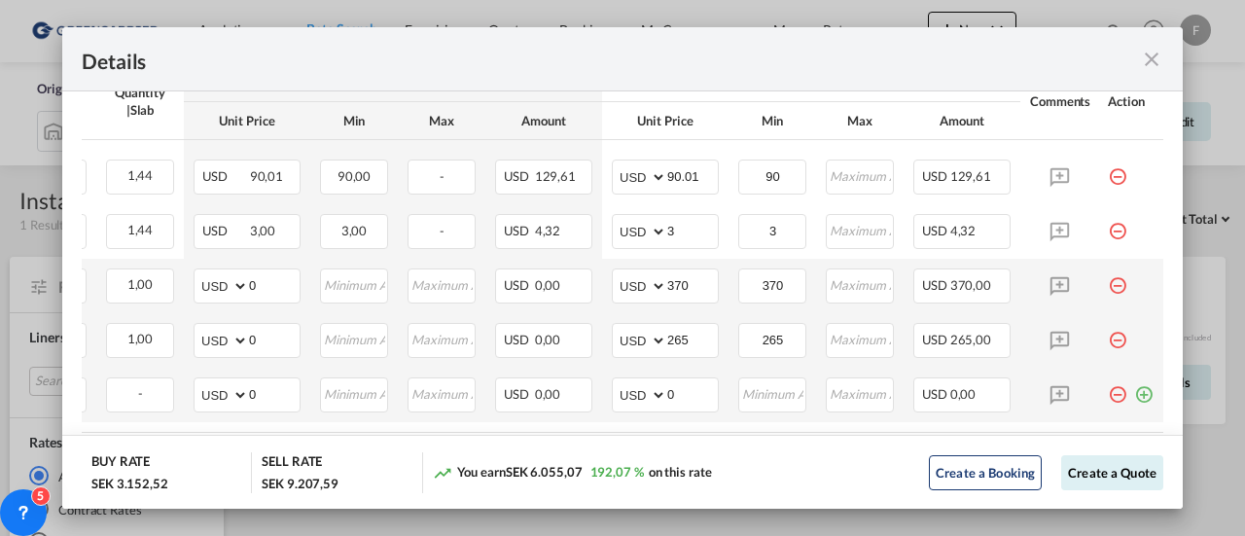
scroll to position [0, 0]
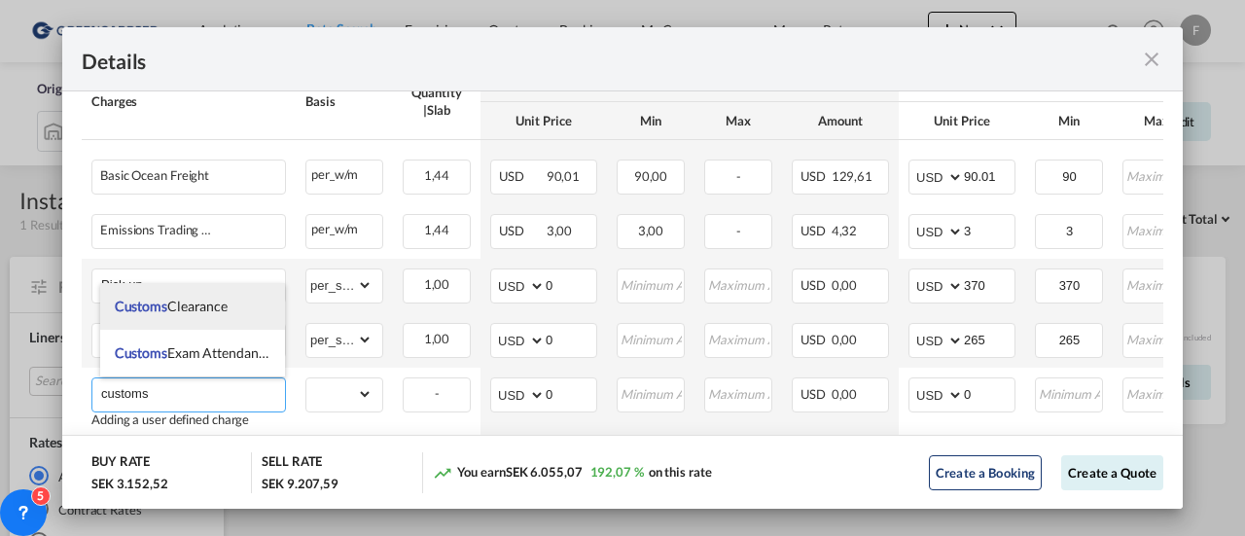
click at [186, 305] on span "Customs Clearance" at bounding box center [171, 306] width 113 height 17
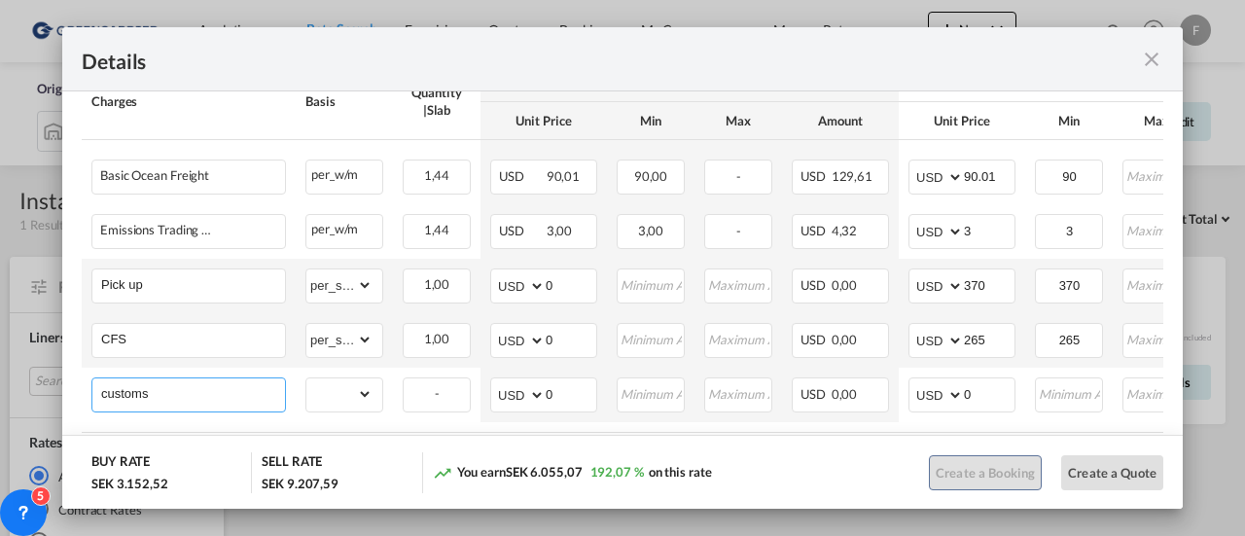
type input "Customs Clearance"
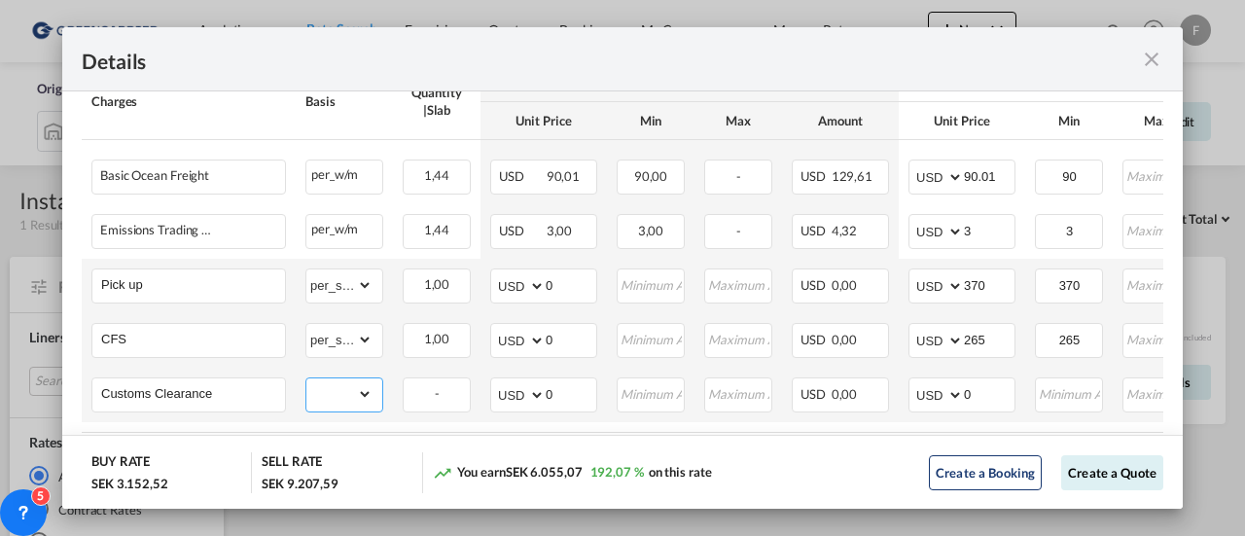
click at [331, 391] on select "gross_weight volumetric_weight per_shipment per_bl per_km per_hawb per_kg flat …" at bounding box center [339, 393] width 66 height 31
select select "per_shipment"
click at [306, 378] on select "gross_weight volumetric_weight per_shipment per_bl per_km per_hawb per_kg flat …" at bounding box center [339, 393] width 66 height 31
drag, startPoint x: 988, startPoint y: 396, endPoint x: 957, endPoint y: 400, distance: 31.4
click at [957, 400] on md-input-container "AED AFN ALL AMD ANG AOA ARS AUD AWG AZN BAM BBD BDT BGN BHD BIF BMD BND [PERSON…" at bounding box center [962, 394] width 107 height 35
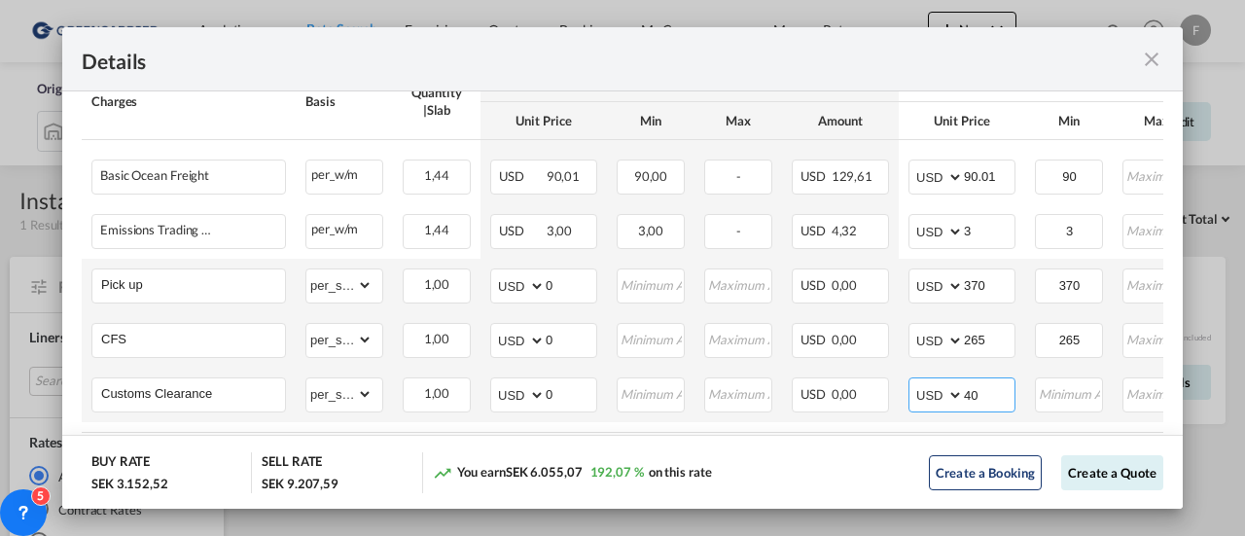
type input "40"
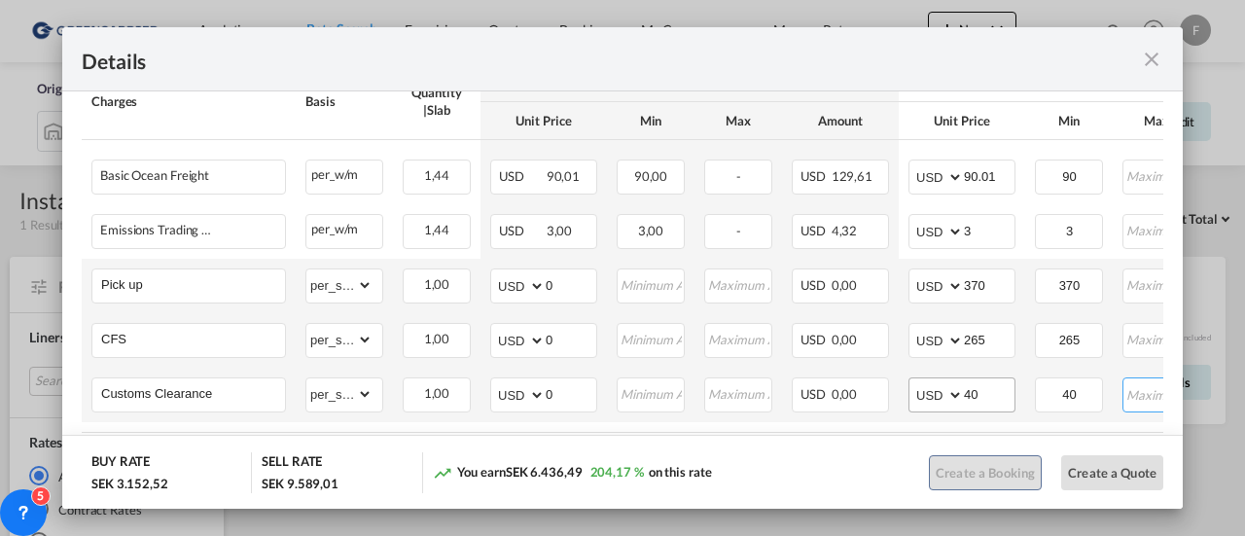
scroll to position [0, 43]
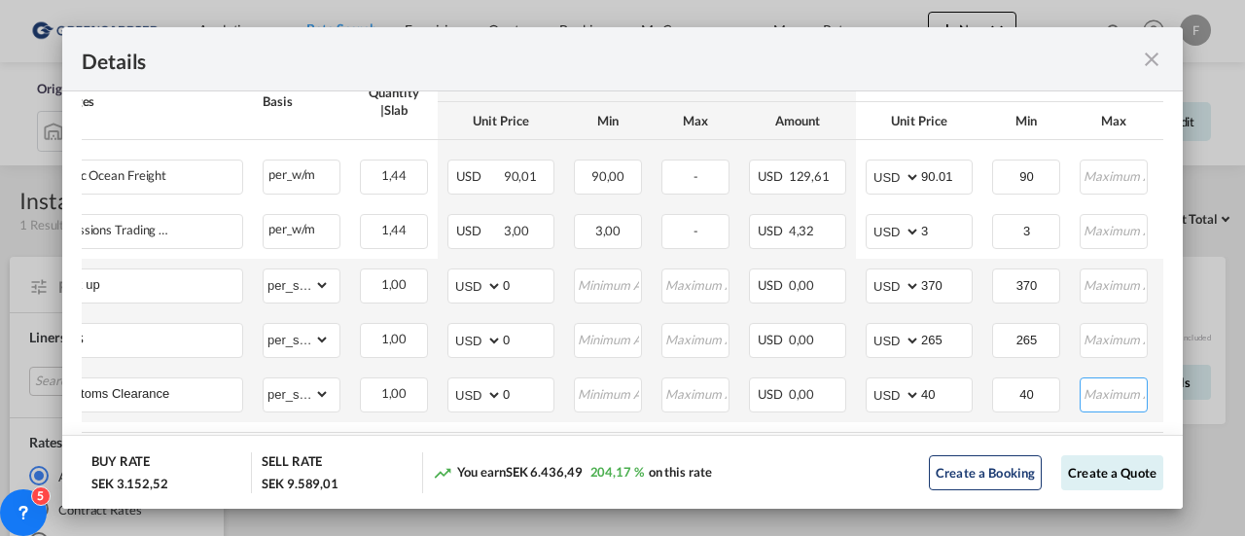
click at [1099, 394] on input "Port of Loading ..." at bounding box center [1114, 392] width 65 height 29
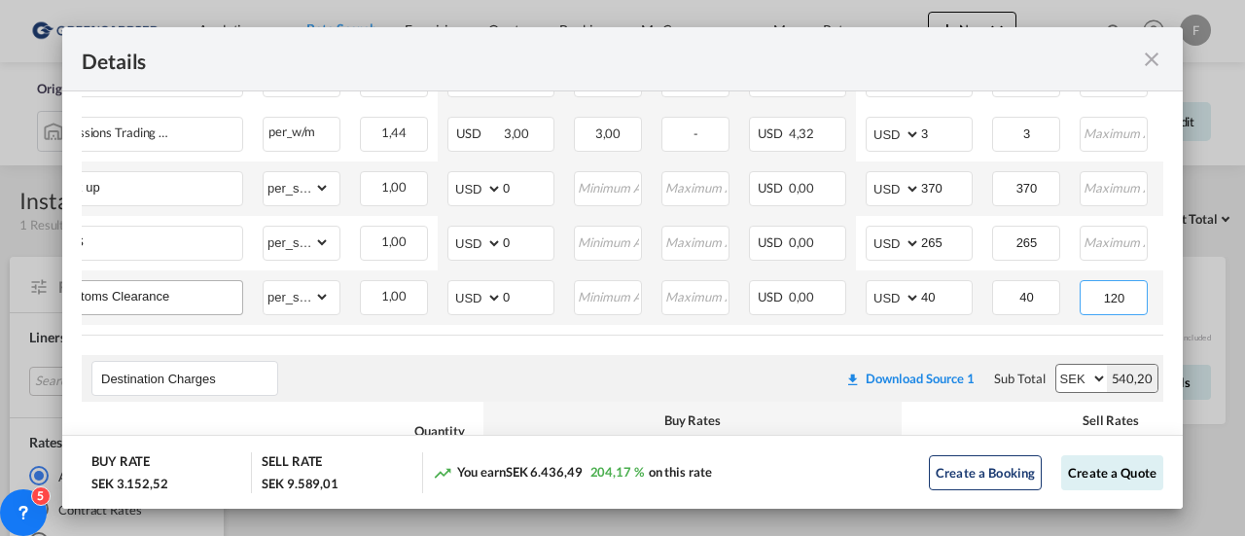
type input "120"
click at [204, 290] on input "Customs Clearance" at bounding box center [150, 295] width 184 height 29
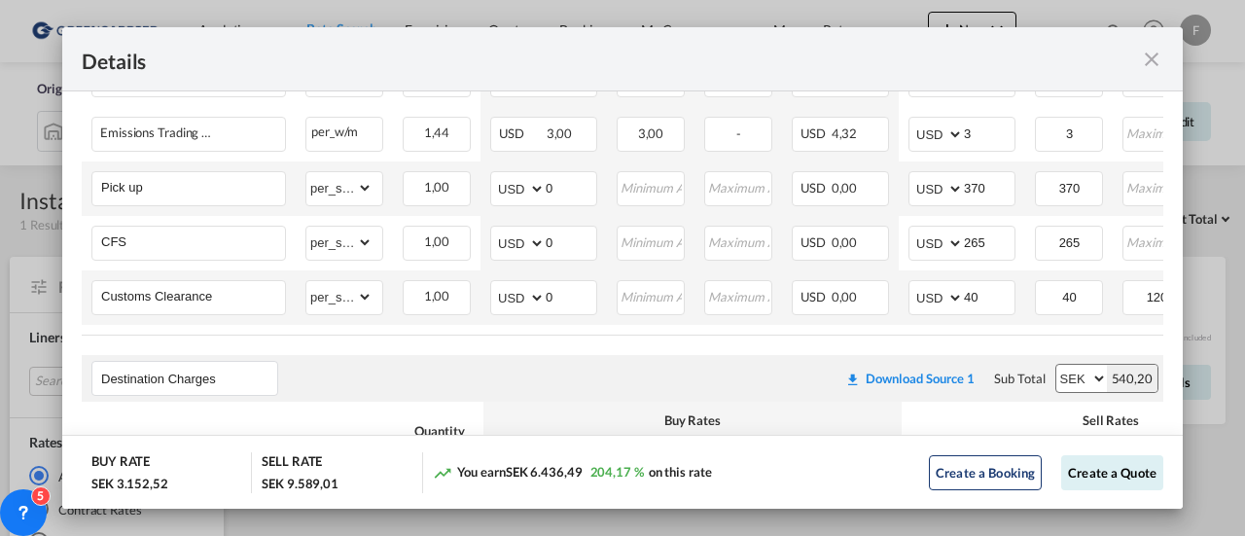
scroll to position [1070, 0]
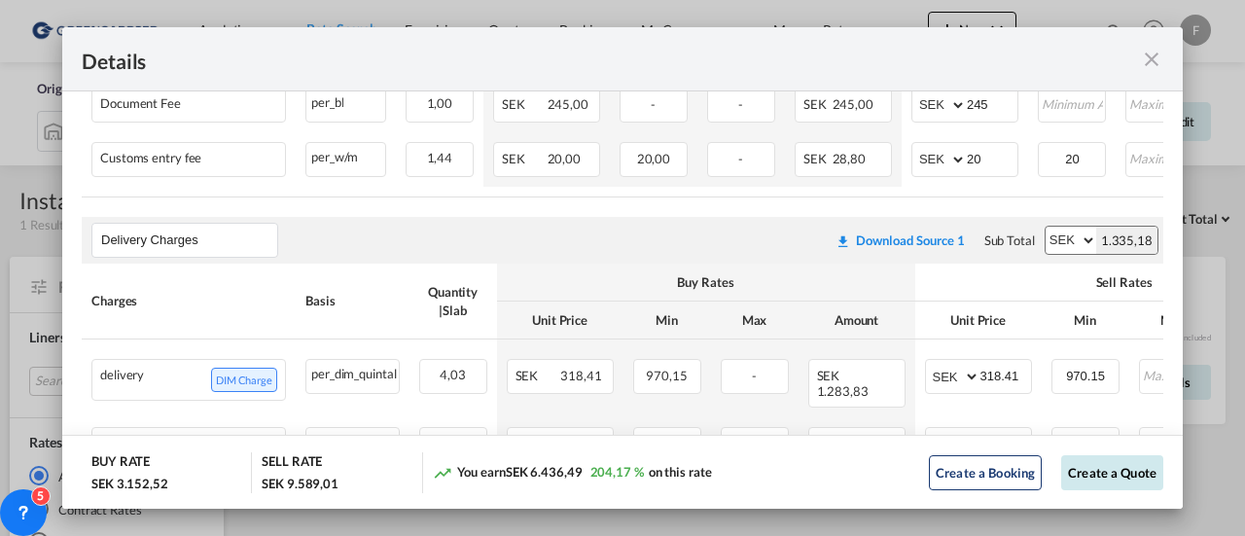
click at [1092, 474] on button "Create a Quote" at bounding box center [1112, 472] width 102 height 35
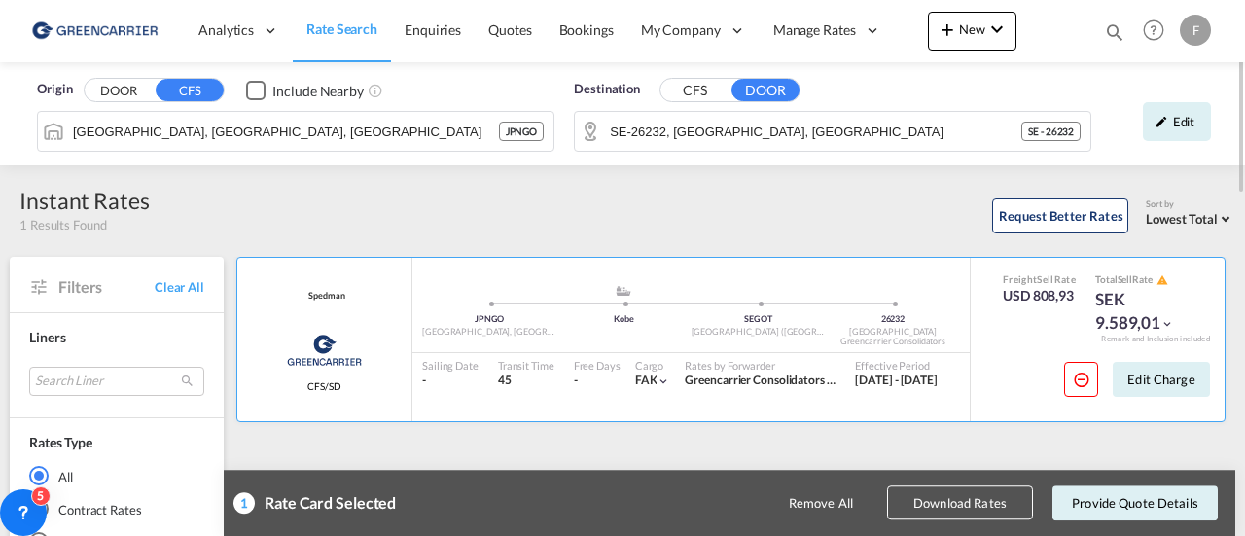
scroll to position [195, 0]
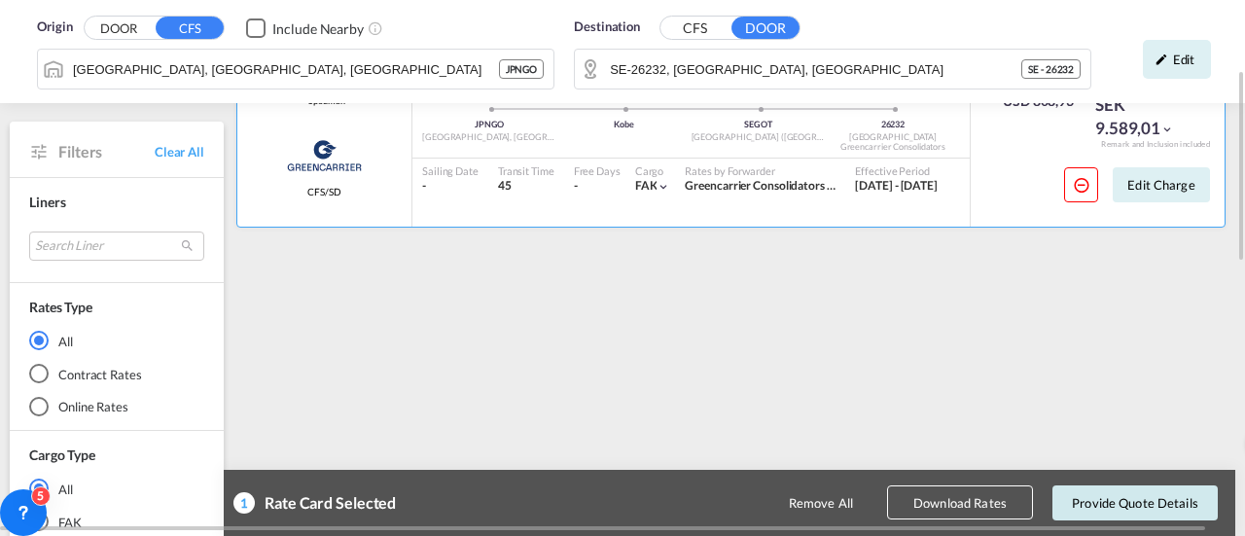
click at [1119, 497] on button "Provide Quote Details" at bounding box center [1135, 502] width 165 height 35
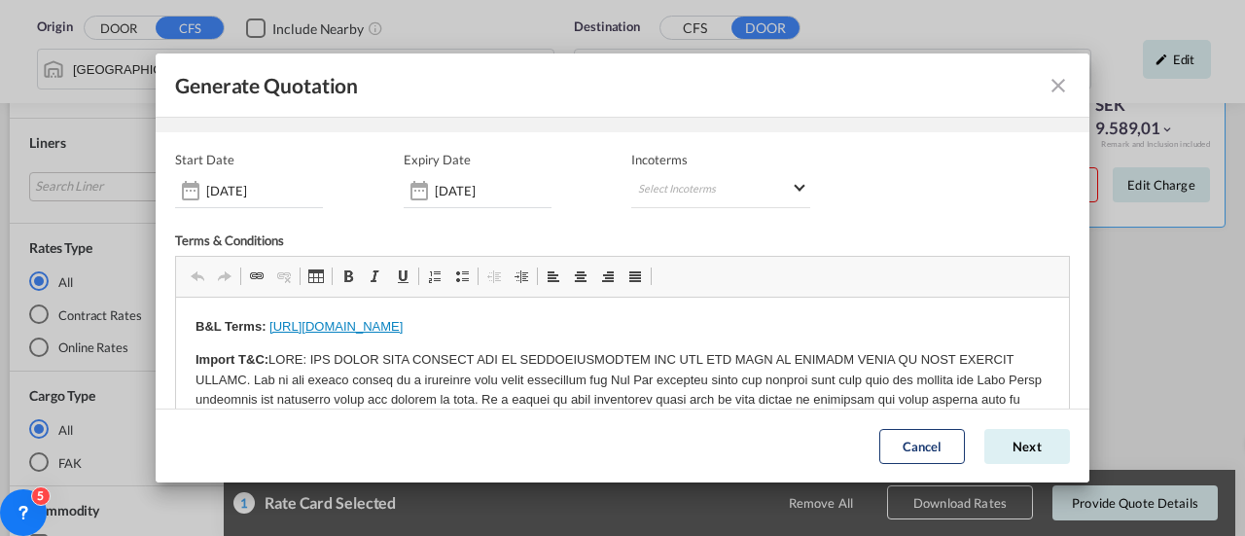
scroll to position [0, 0]
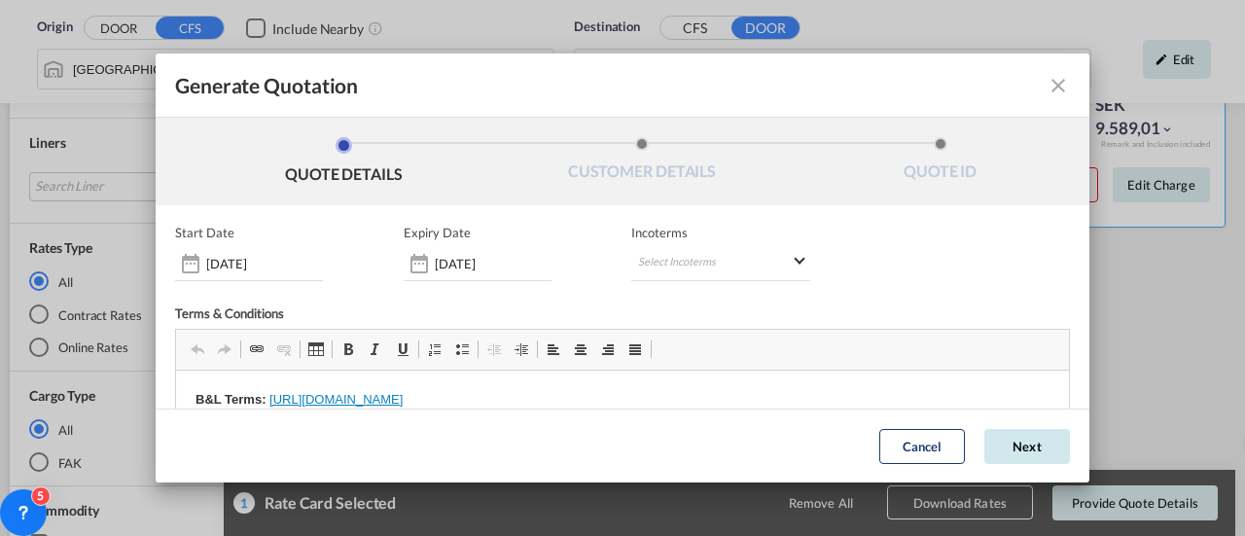
click at [1000, 452] on button "Next" at bounding box center [1028, 446] width 86 height 35
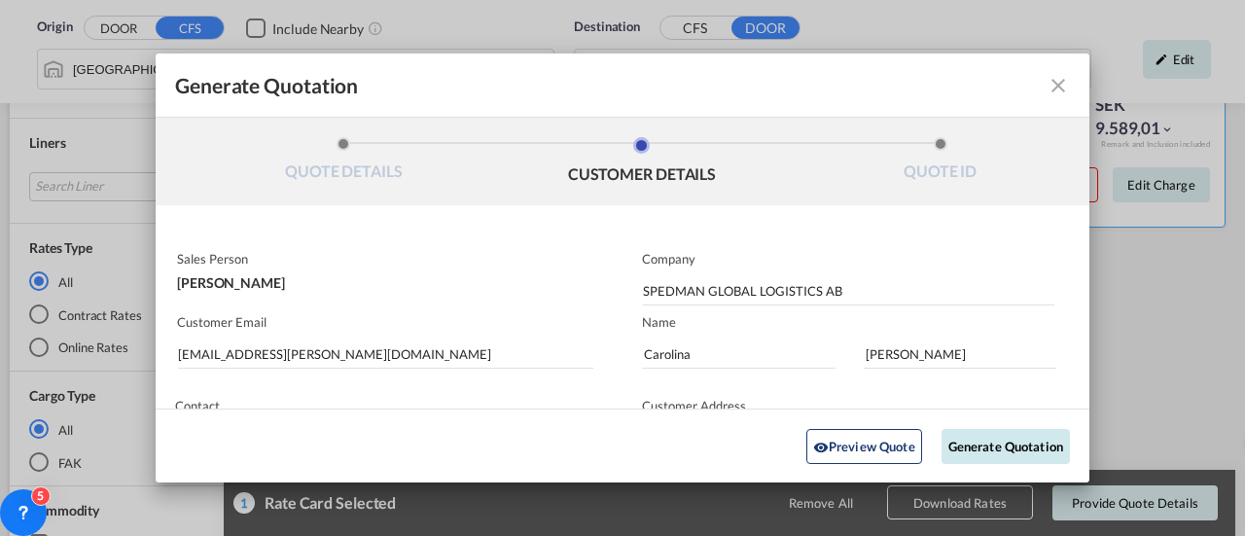
click at [1000, 453] on button "Generate Quotation" at bounding box center [1006, 445] width 128 height 35
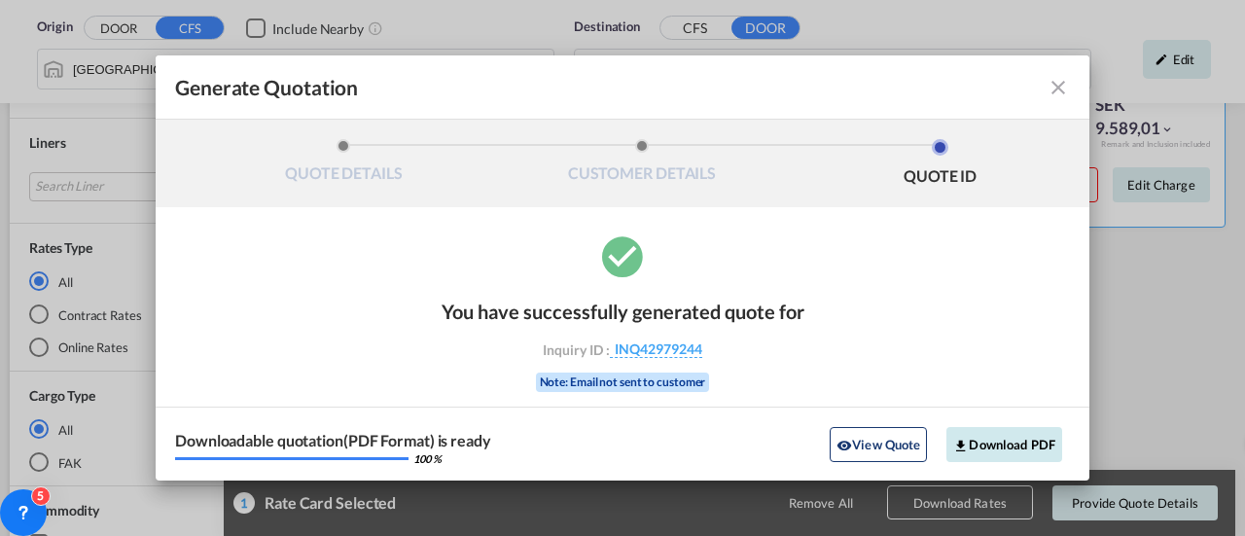
click at [1030, 450] on button "Download PDF" at bounding box center [1005, 444] width 116 height 35
